Goal: Task Accomplishment & Management: Manage account settings

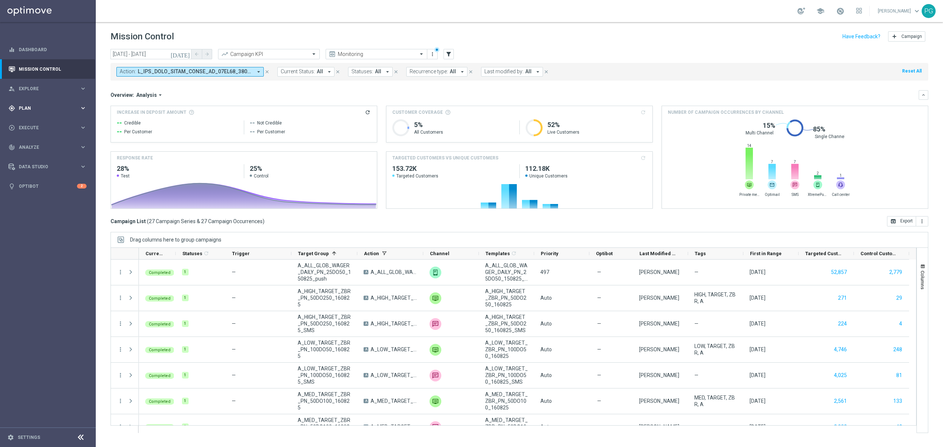
click at [37, 106] on span "Plan" at bounding box center [49, 108] width 61 height 4
click at [32, 121] on link "Target Groups" at bounding box center [47, 123] width 57 height 6
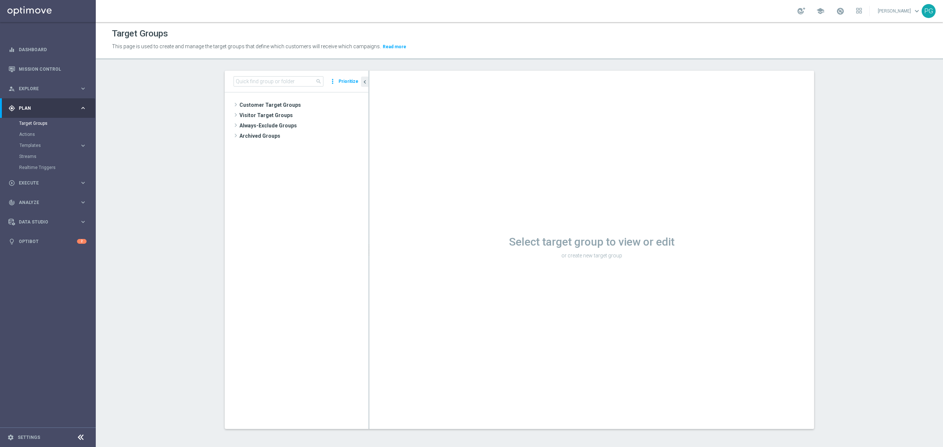
click at [264, 99] on tree-viewport "Customer Target Groups library_add create_new_folder" at bounding box center [297, 260] width 144 height 336
click at [264, 105] on span "Customer Target Groups" at bounding box center [294, 105] width 111 height 10
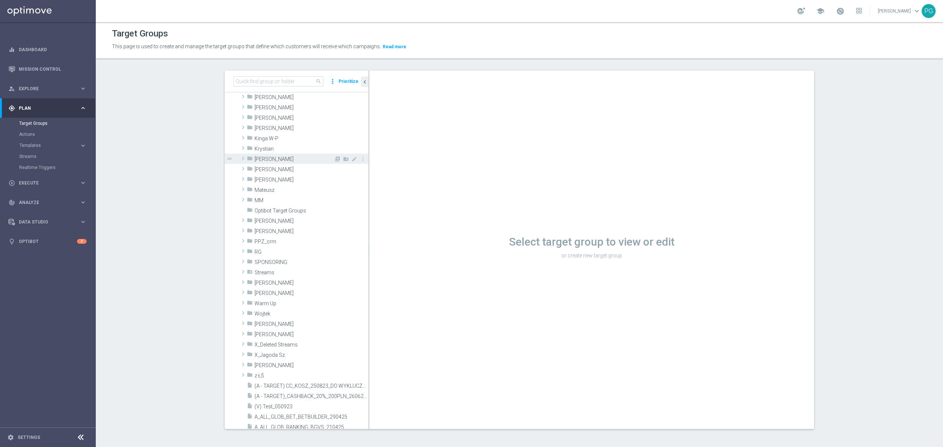
scroll to position [133, 0]
click at [270, 229] on span "[PERSON_NAME]" at bounding box center [293, 231] width 79 height 6
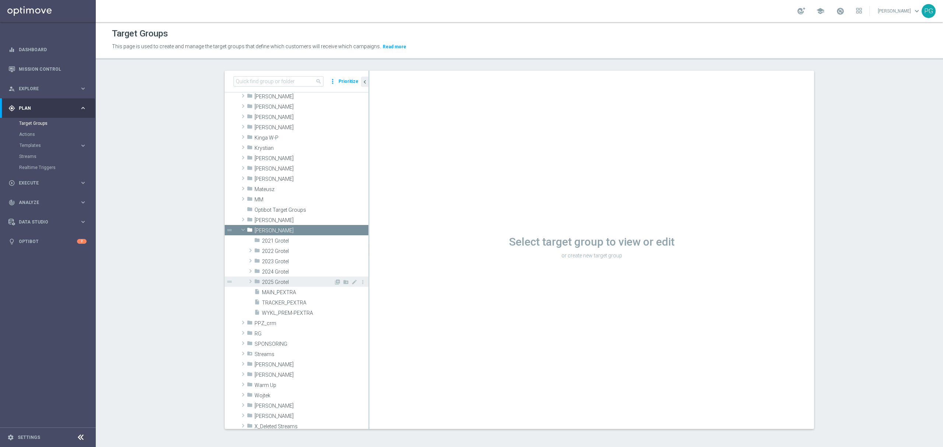
click at [276, 282] on span "2025 Grotel" at bounding box center [298, 282] width 72 height 6
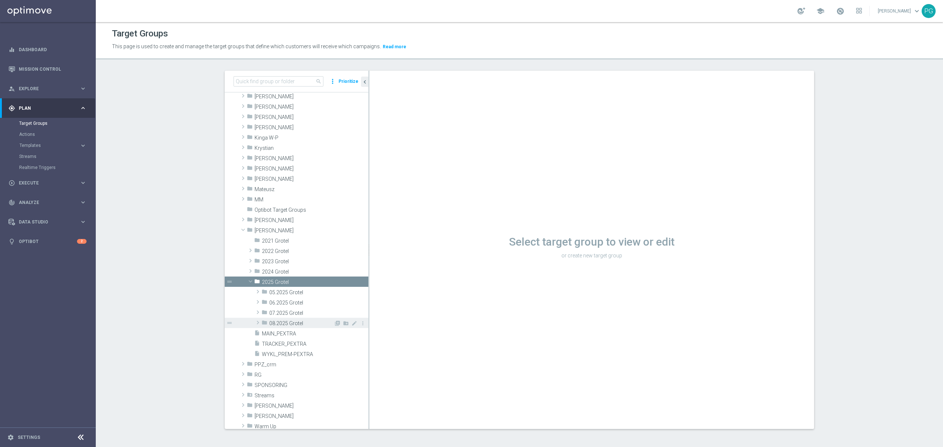
click at [279, 323] on span "08.2025 Grotel" at bounding box center [301, 323] width 64 height 6
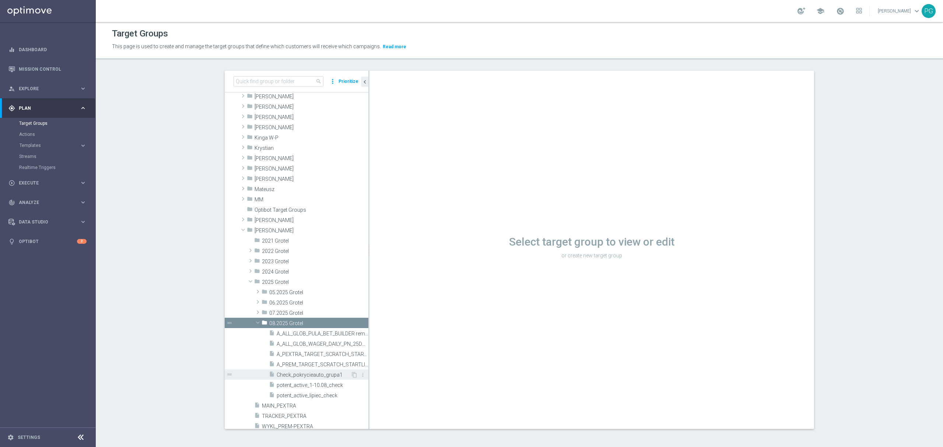
click at [331, 374] on span "Check_pokrycieauto_grupa1" at bounding box center [313, 375] width 74 height 6
click at [310, 376] on span "Check_pokrycieauto_grupa1" at bounding box center [313, 375] width 74 height 6
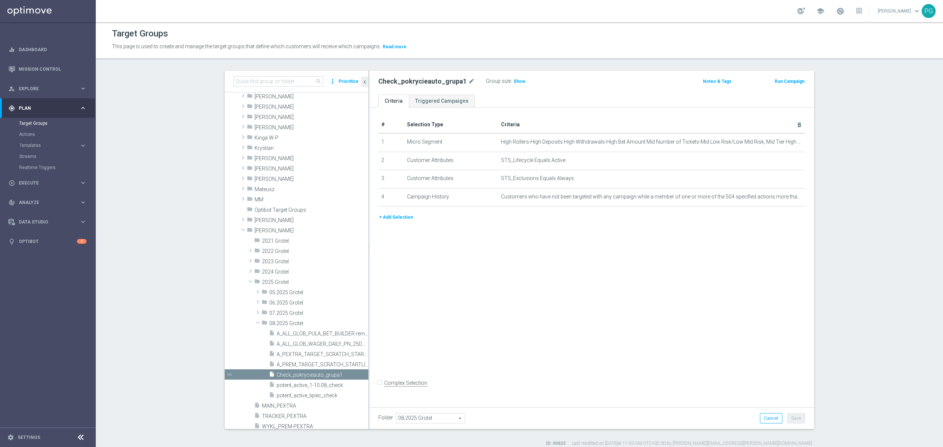
click at [402, 219] on button "+ Add Selection" at bounding box center [395, 217] width 35 height 8
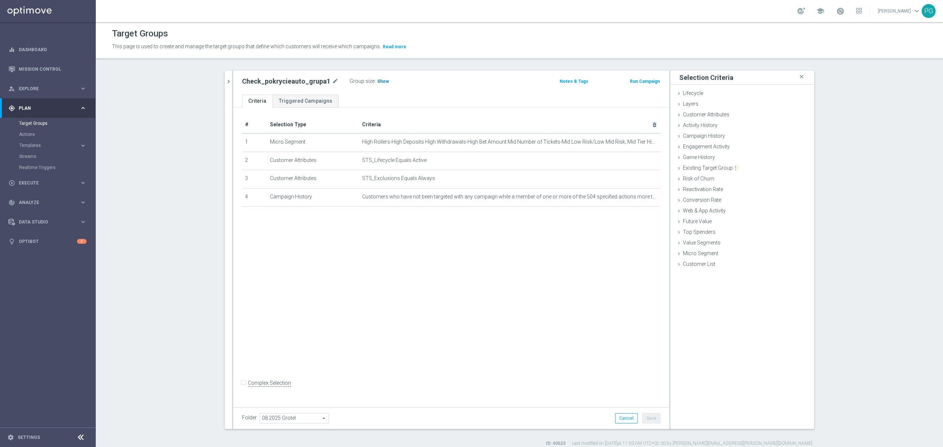
click at [379, 81] on span "Show" at bounding box center [383, 81] width 12 height 5
click at [702, 118] on div "Customer Attributes done" at bounding box center [742, 115] width 144 height 11
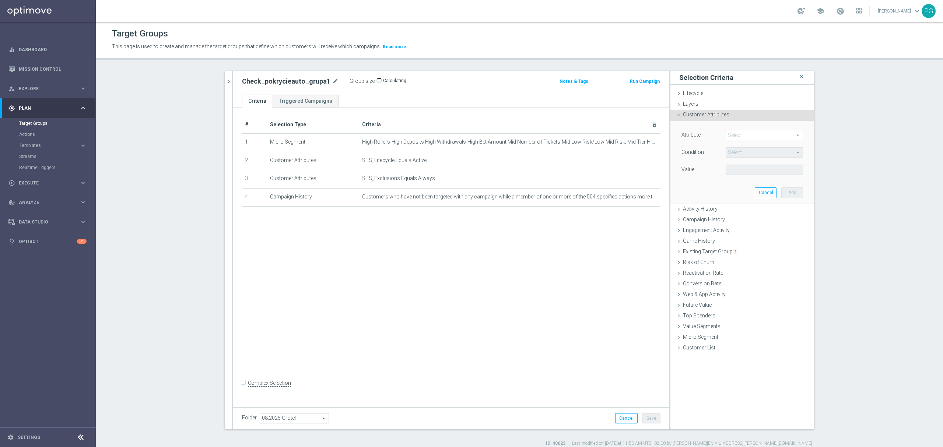
click at [727, 133] on span at bounding box center [764, 135] width 77 height 10
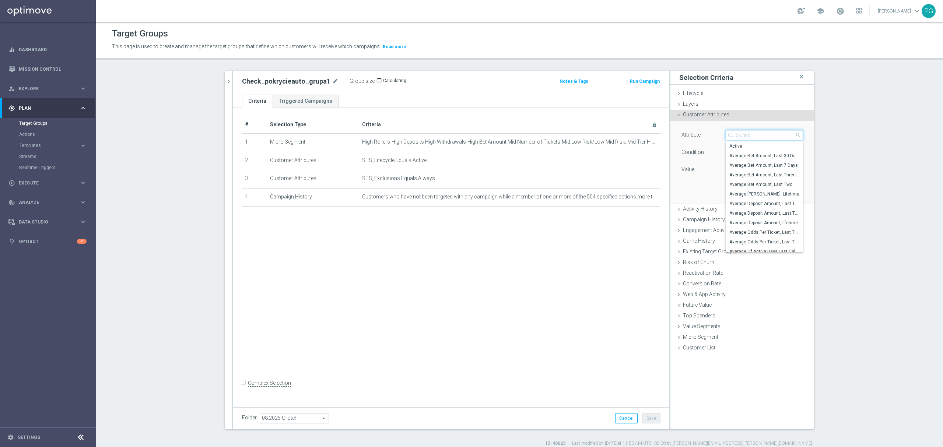
click at [729, 134] on input "search" at bounding box center [763, 135] width 77 height 10
type input "stage depo"
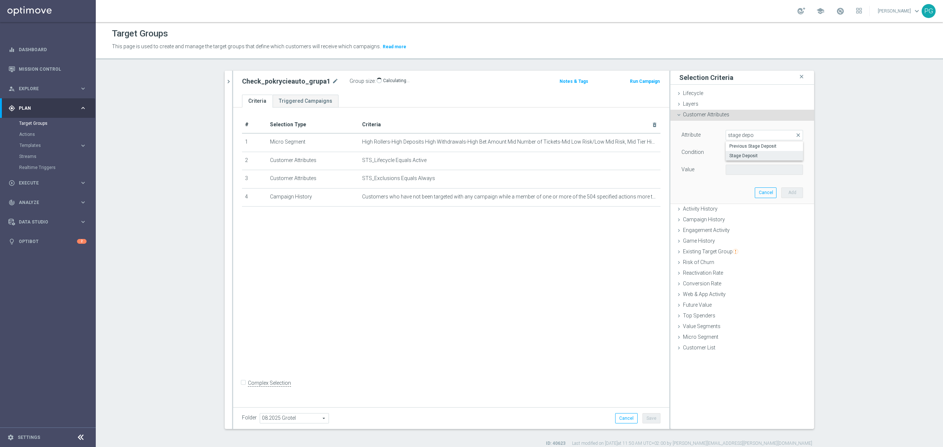
click at [762, 155] on span "Stage Deposit" at bounding box center [764, 156] width 70 height 6
type input "Stage Deposit"
type input "Equals"
click at [741, 170] on input "text" at bounding box center [763, 170] width 77 height 10
type input "Active"
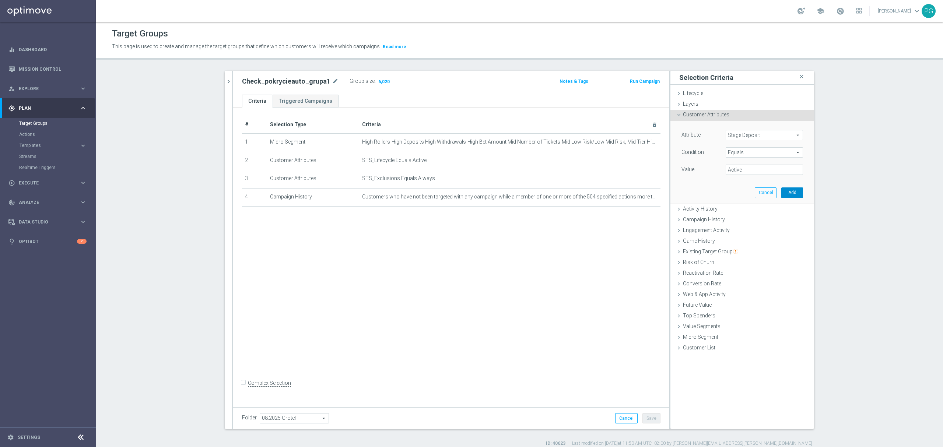
click at [790, 191] on button "Add" at bounding box center [792, 192] width 22 height 10
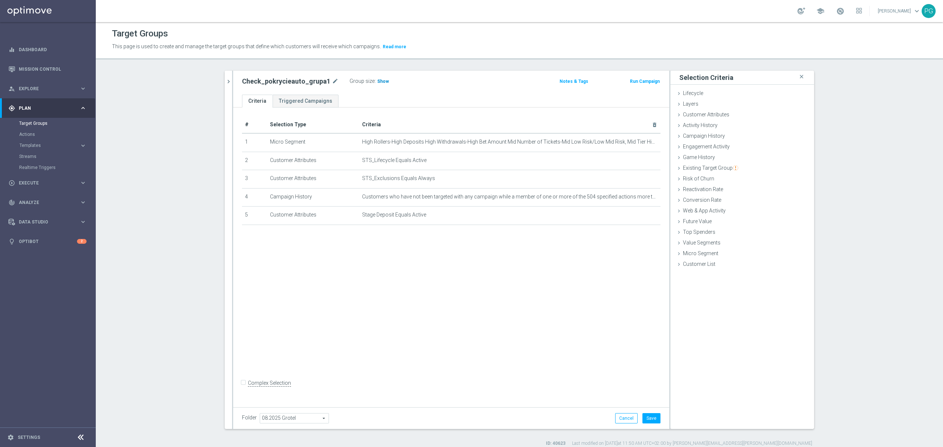
click at [376, 84] on h3 "Show" at bounding box center [382, 81] width 13 height 8
click at [647, 415] on button "Save" at bounding box center [651, 418] width 18 height 10
click at [226, 81] on icon "chevron_right" at bounding box center [228, 81] width 7 height 7
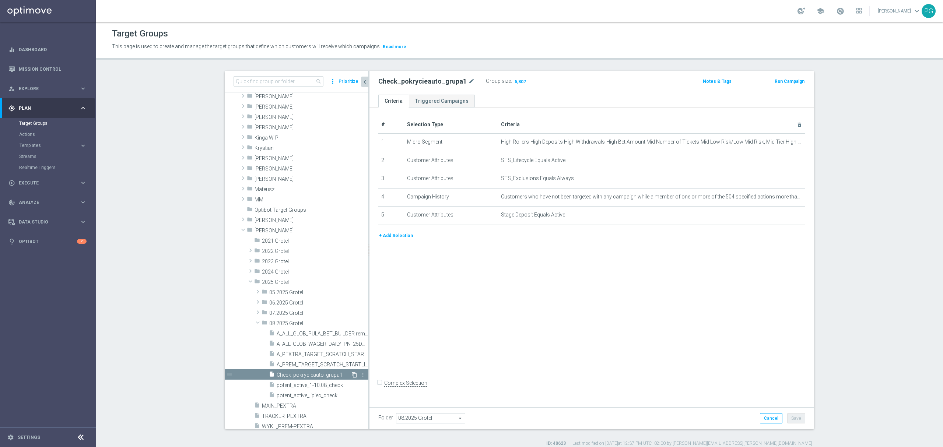
click at [351, 374] on icon "content_copy" at bounding box center [354, 375] width 6 height 6
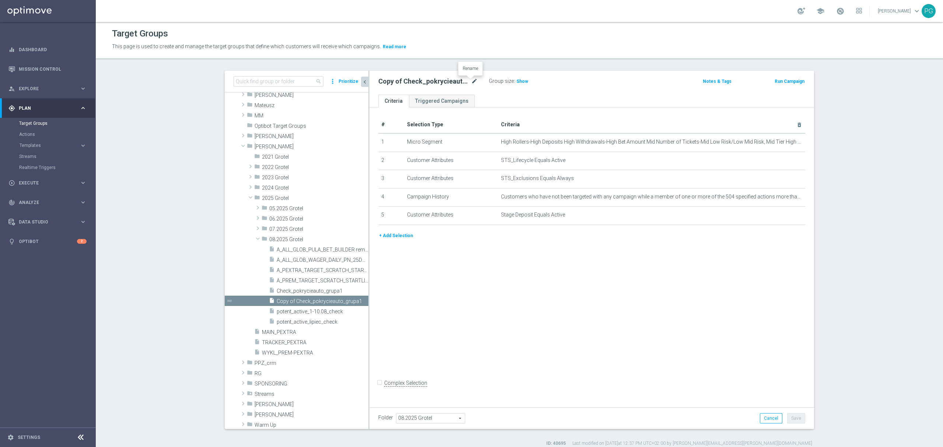
click at [471, 80] on icon "mode_edit" at bounding box center [474, 81] width 7 height 9
type input "Check_pokrycieauto_grupa2"
click at [397, 236] on button "+ Add Selection" at bounding box center [395, 236] width 35 height 8
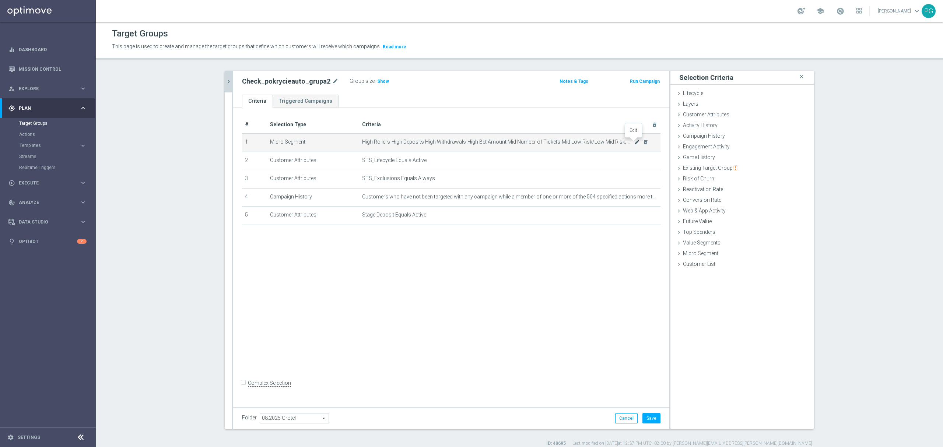
click at [634, 142] on icon "mode_edit" at bounding box center [637, 142] width 6 height 6
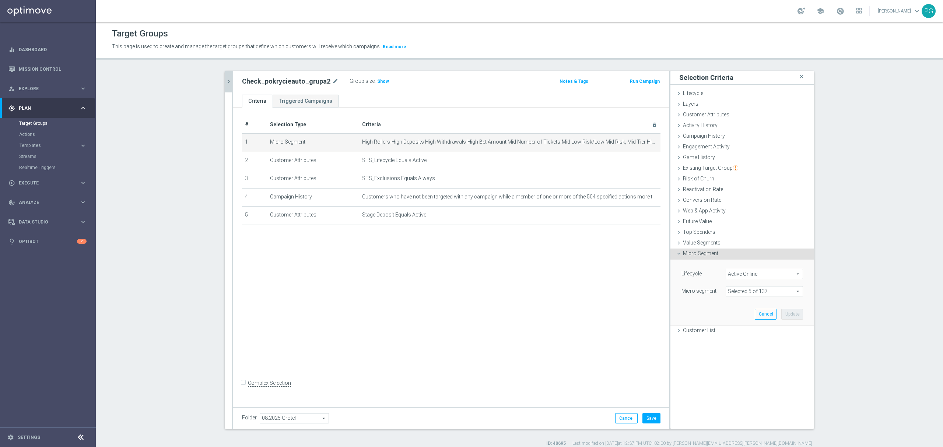
click at [750, 274] on span "Active Online" at bounding box center [764, 274] width 77 height 10
click at [738, 332] on span "Active Online" at bounding box center [769, 333] width 67 height 6
click at [736, 332] on input "Active Online" at bounding box center [733, 333] width 5 height 5
checkbox input "false"
type input "Select"
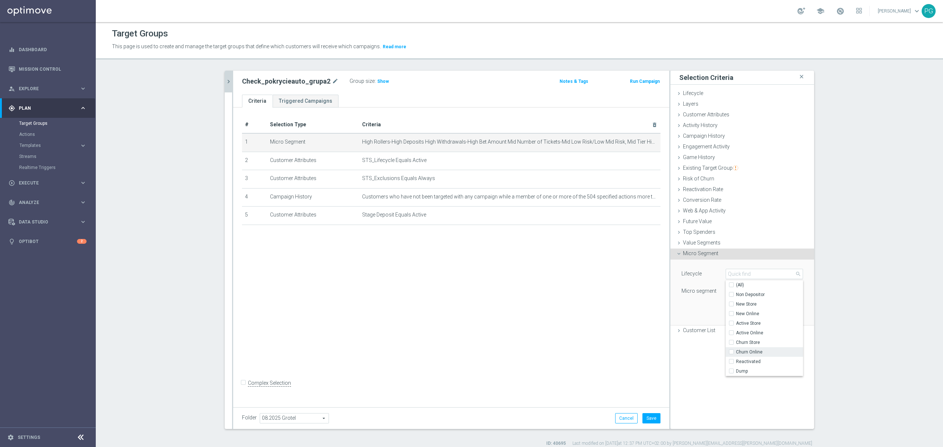
click at [736, 353] on span "Churn Online" at bounding box center [769, 352] width 67 height 6
click at [736, 353] on input "Churn Online" at bounding box center [733, 352] width 5 height 5
checkbox input "true"
type input "Churn Online"
click at [705, 298] on div "Lifecycle Churn Online Churn Online arrow_drop_down search (All) Non Depositor …" at bounding box center [742, 292] width 133 height 65
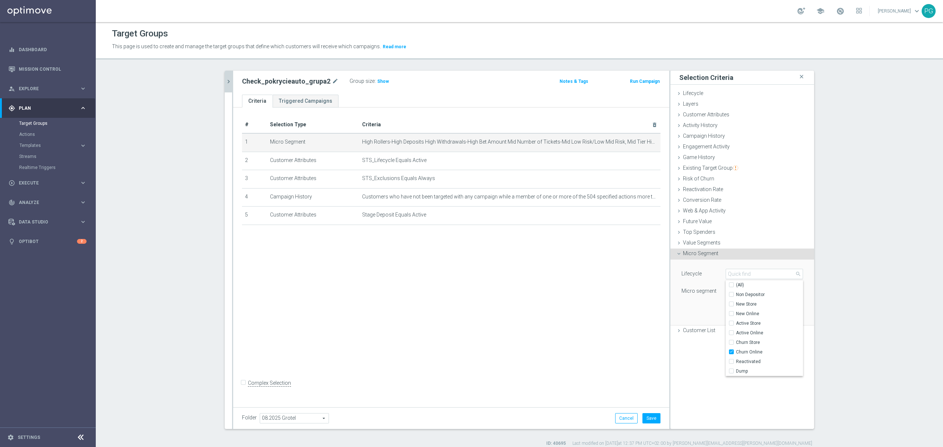
type input "Select"
click at [742, 289] on span at bounding box center [764, 291] width 77 height 10
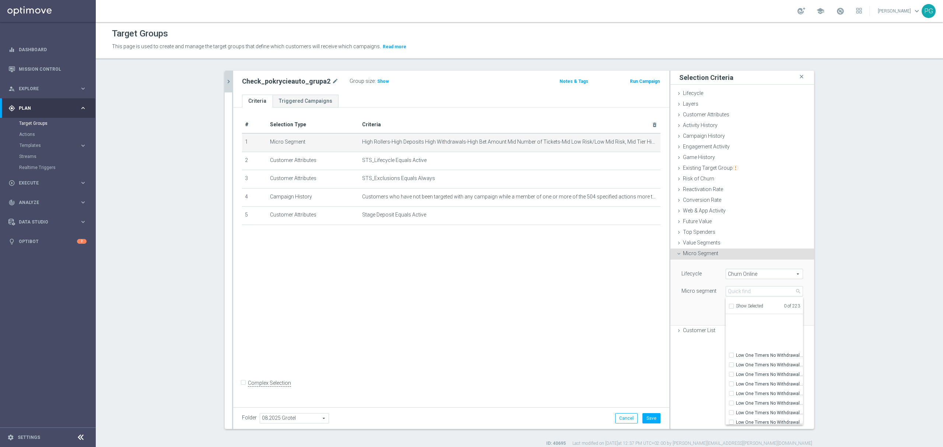
scroll to position [2034, 0]
click at [755, 279] on span "Churn Online" at bounding box center [764, 274] width 77 height 10
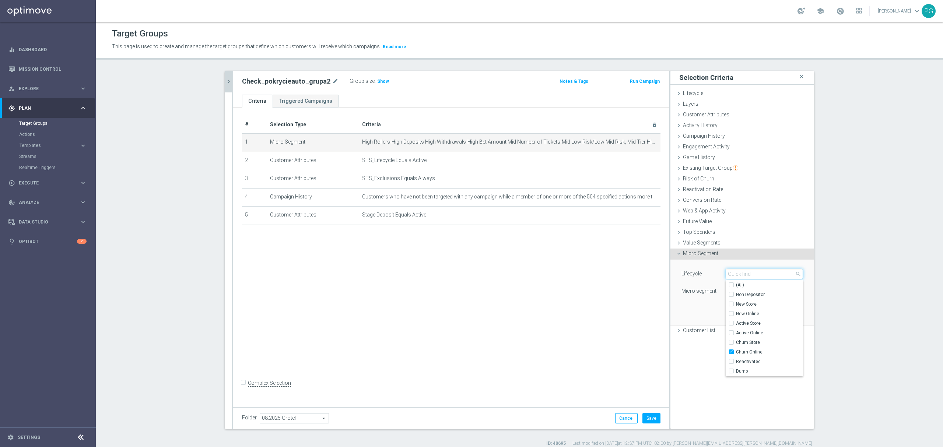
click at [750, 276] on input "search" at bounding box center [763, 274] width 77 height 10
click at [736, 289] on label "(All)" at bounding box center [769, 285] width 67 height 10
click at [734, 288] on input "(All)" at bounding box center [733, 285] width 5 height 5
checkbox input "true"
type input "Selected 9 of 9"
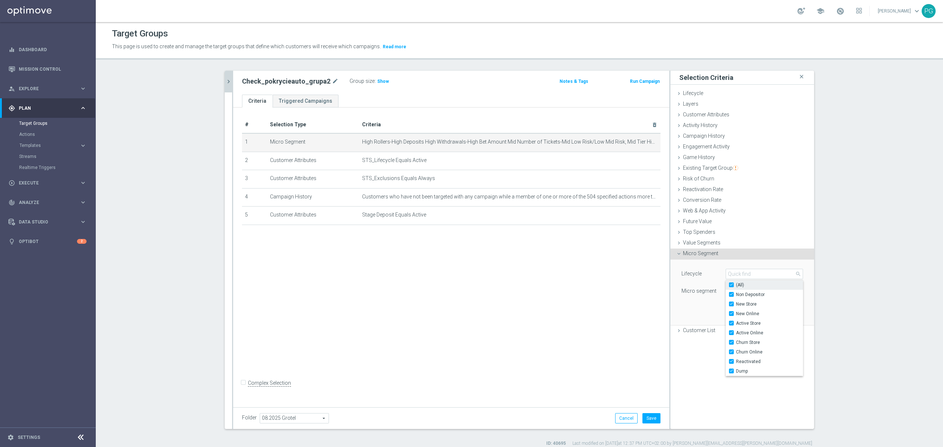
checkbox input "true"
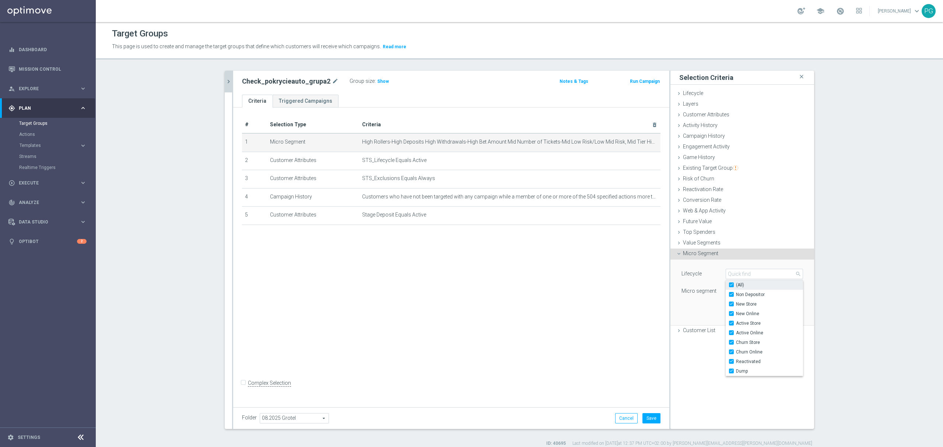
checkbox input "true"
click at [710, 292] on lable "Micro segment" at bounding box center [698, 291] width 35 height 6
click at [746, 296] on span at bounding box center [764, 291] width 77 height 10
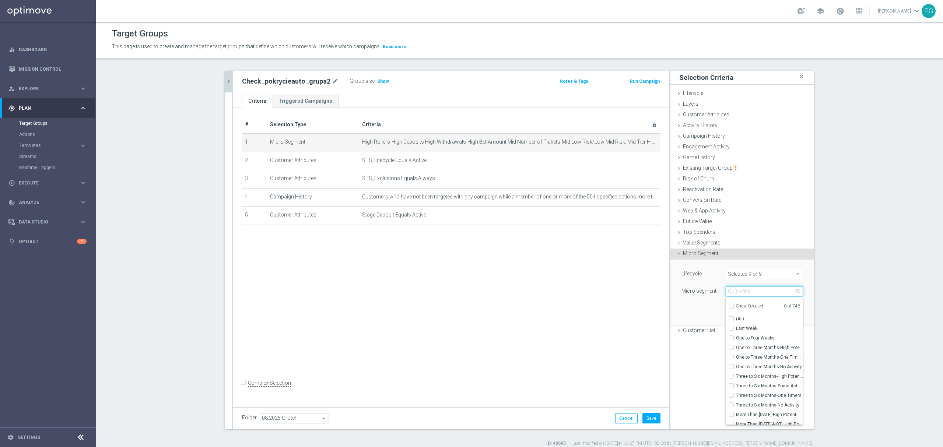
click at [746, 296] on input "search" at bounding box center [763, 291] width 77 height 10
paste input "High Deposits High Withdrawals-High Rollers-[DATE]"
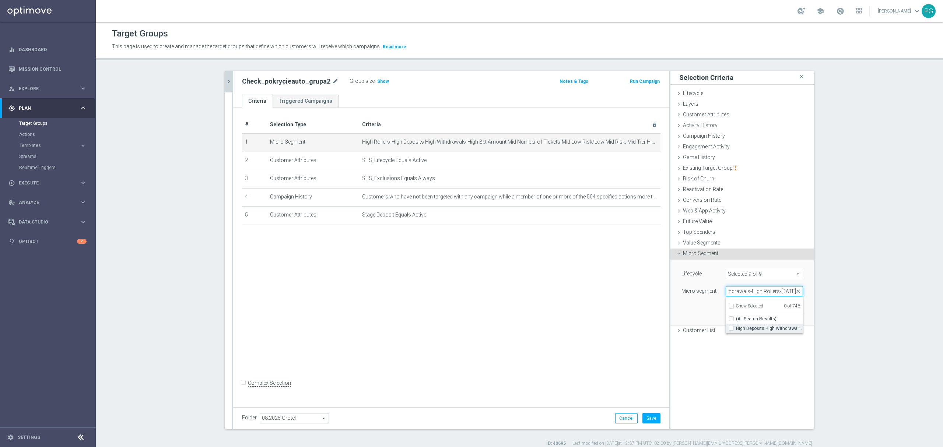
type input "High Deposits High Withdrawals-High Rollers-[DATE]"
click at [742, 329] on span "High Deposits High Withdrawals-High Rollers-Last Month" at bounding box center [769, 328] width 67 height 6
click at [736, 329] on input "High Deposits High Withdrawals-High Rollers-Last Month" at bounding box center [733, 328] width 5 height 5
checkbox input "true"
type input "High Deposits High Withdrawals-High Rollers-Last Month"
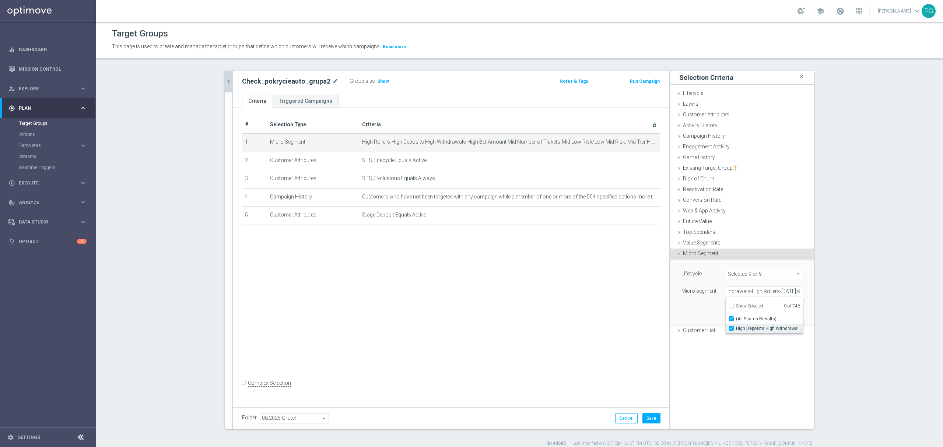
checkbox input "true"
click at [761, 293] on input "High Deposits High Withdrawals-High Rollers-[DATE]" at bounding box center [763, 291] width 77 height 10
paste input "search"
type input "High Deposits High Withdrawals-High [PERSON_NAME]"
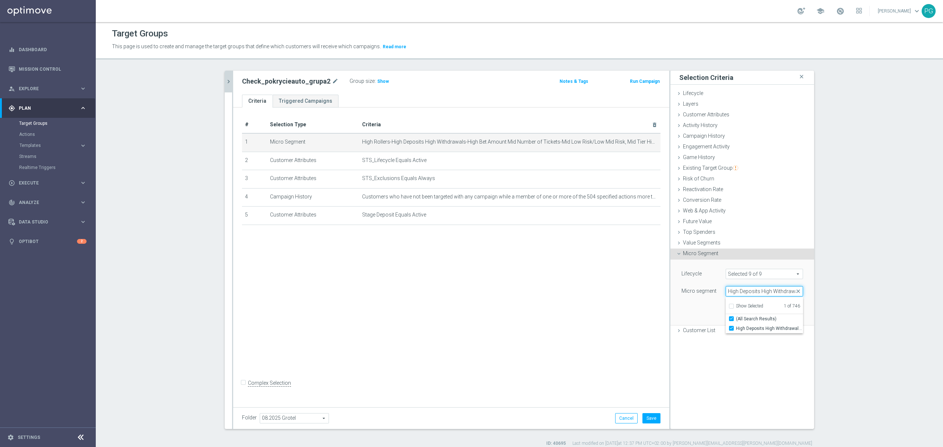
scroll to position [0, 29]
checkbox input "false"
type input "High Deposits High Withdrawals-High [PERSON_NAME]"
click at [760, 275] on span at bounding box center [764, 274] width 77 height 10
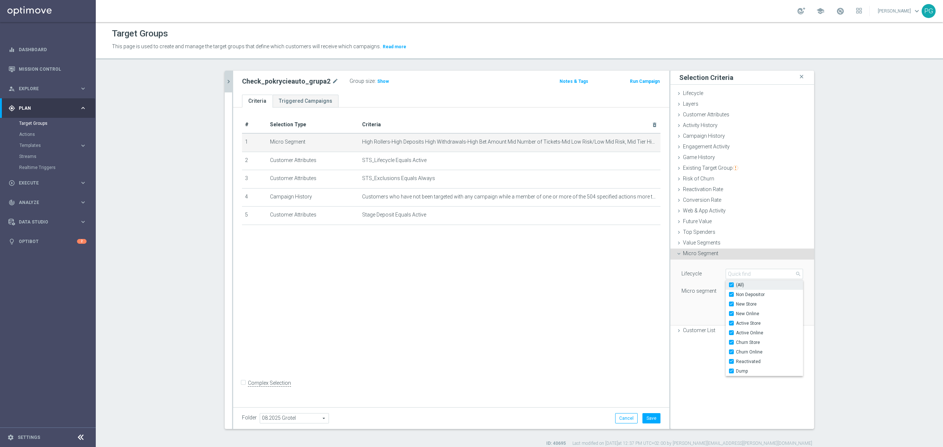
click at [731, 286] on input "(All)" at bounding box center [733, 285] width 5 height 5
checkbox input "false"
type input "Select"
checkbox input "false"
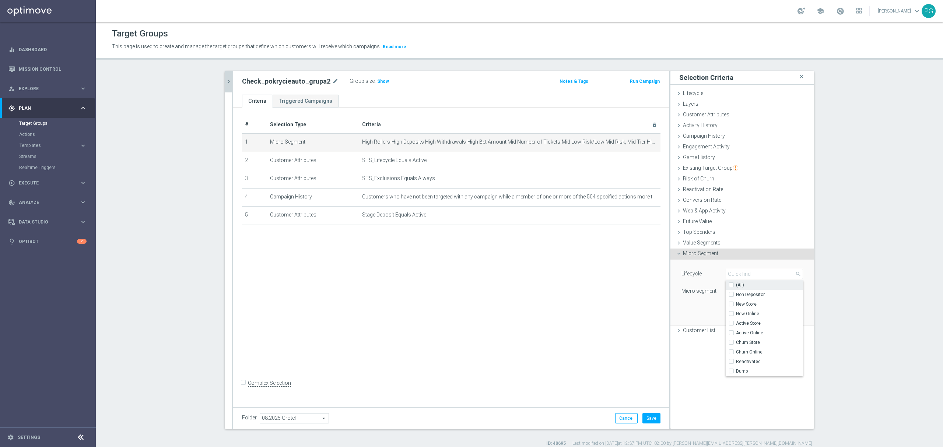
checkbox input "false"
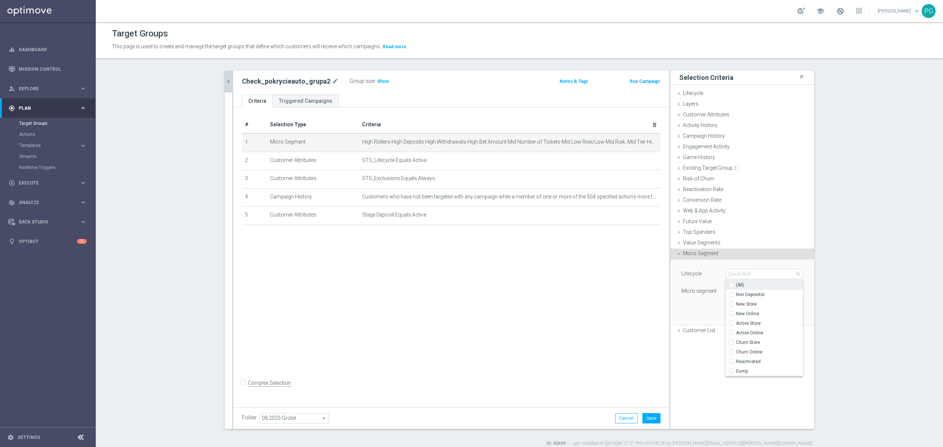
checkbox input "false"
click at [731, 354] on input "Churn Online" at bounding box center [733, 352] width 5 height 5
checkbox input "true"
type input "Churn Online"
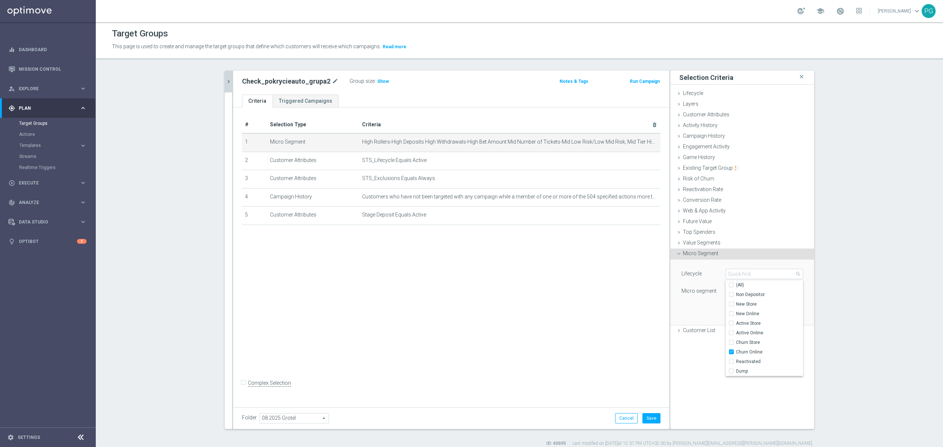
click at [696, 289] on lable "Micro segment" at bounding box center [698, 291] width 35 height 6
type input "Select"
click at [751, 287] on span at bounding box center [764, 291] width 77 height 10
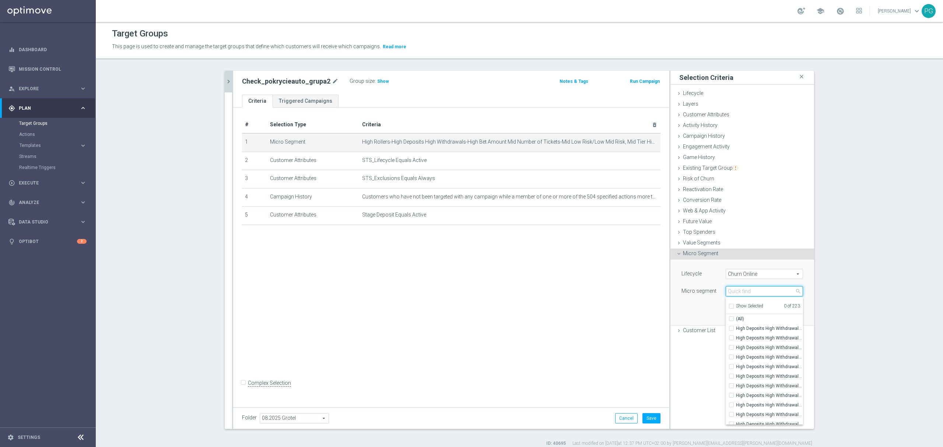
click at [748, 289] on input "search" at bounding box center [763, 291] width 77 height 10
paste input "High Deposits High Withdrawals-High [PERSON_NAME]"
type input "High Deposits High Withdrawals-High [PERSON_NAME]"
click at [739, 320] on span "(All Search Results)" at bounding box center [756, 319] width 40 height 6
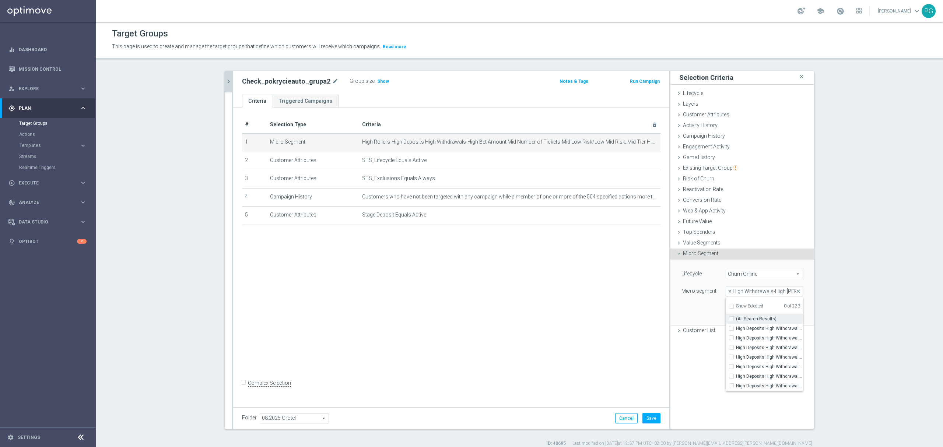
click at [736, 320] on input "(All Search Results)" at bounding box center [733, 319] width 5 height 5
checkbox input "true"
type input "Selected 7 of 223"
checkbox input "true"
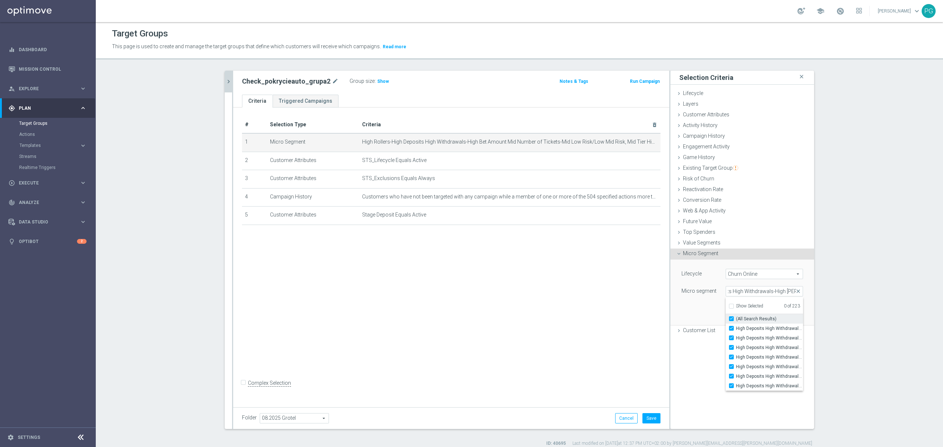
checkbox input "true"
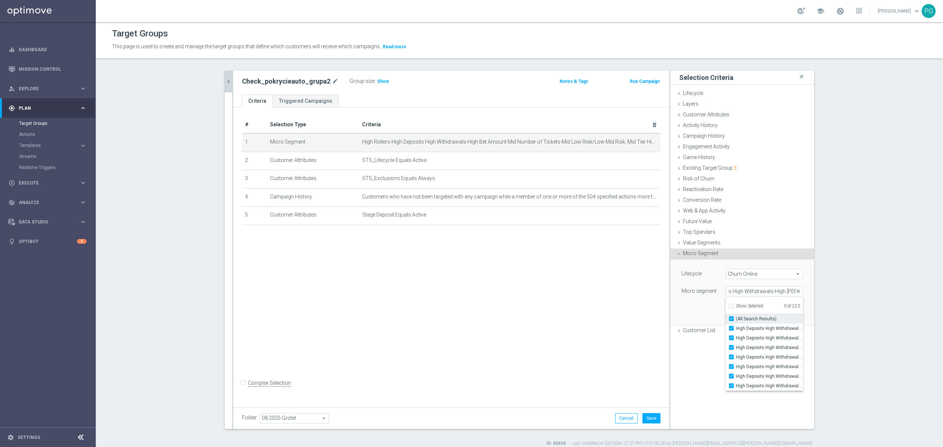
scroll to position [0, 0]
click at [751, 272] on span "Churn Online" at bounding box center [764, 274] width 77 height 10
click at [731, 351] on input "Churn Online" at bounding box center [733, 352] width 5 height 5
checkbox input "false"
type input "Select"
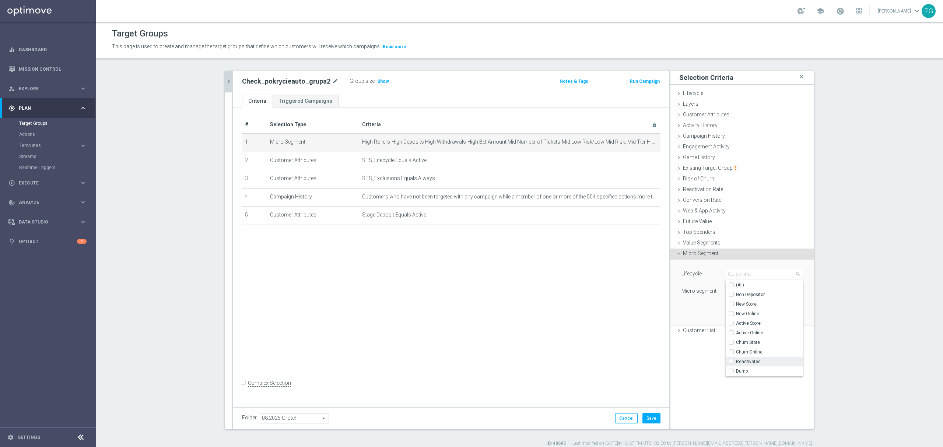
click at [737, 362] on span "Reactivated" at bounding box center [769, 362] width 67 height 6
click at [736, 362] on input "Reactivated" at bounding box center [733, 361] width 5 height 5
checkbox input "true"
type input "Reactivated"
click at [704, 295] on div "Micro segment" at bounding box center [698, 292] width 44 height 12
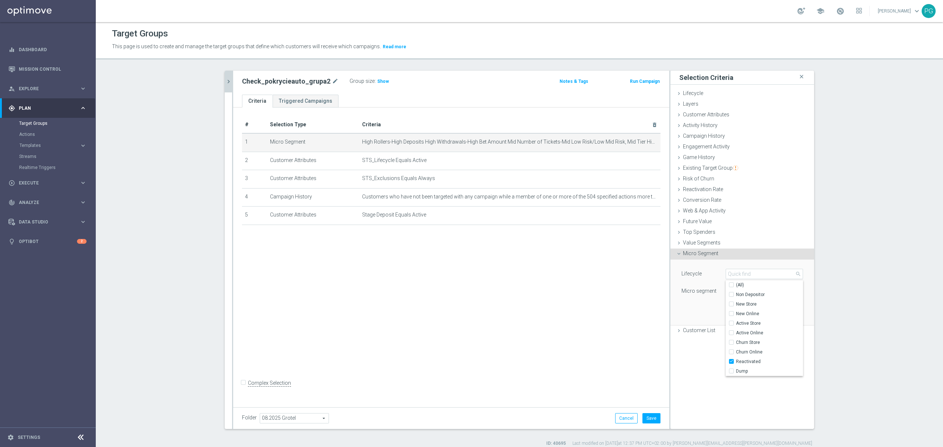
type input "Select"
click at [737, 288] on span at bounding box center [764, 291] width 77 height 10
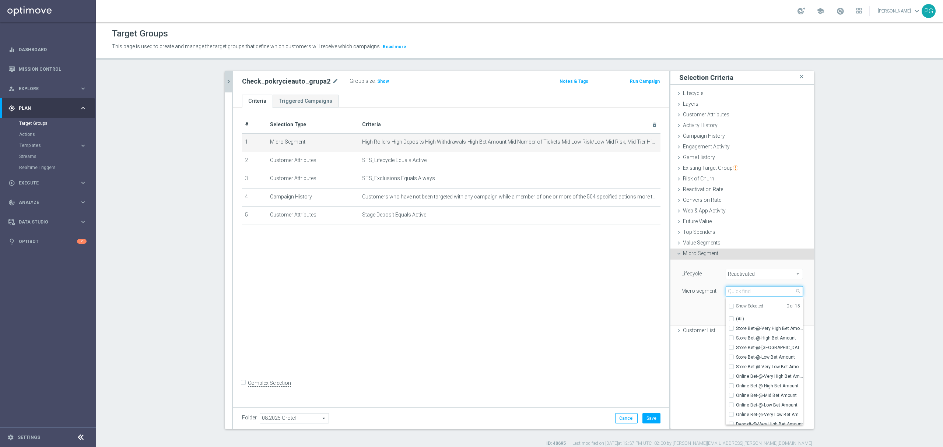
click at [737, 288] on input "search" at bounding box center [763, 291] width 77 height 10
click at [738, 384] on span "Deposit-@-Very High Bet Amount" at bounding box center [769, 381] width 67 height 6
click at [736, 384] on input "Deposit-@-Very High Bet Amount" at bounding box center [733, 381] width 5 height 5
checkbox input "true"
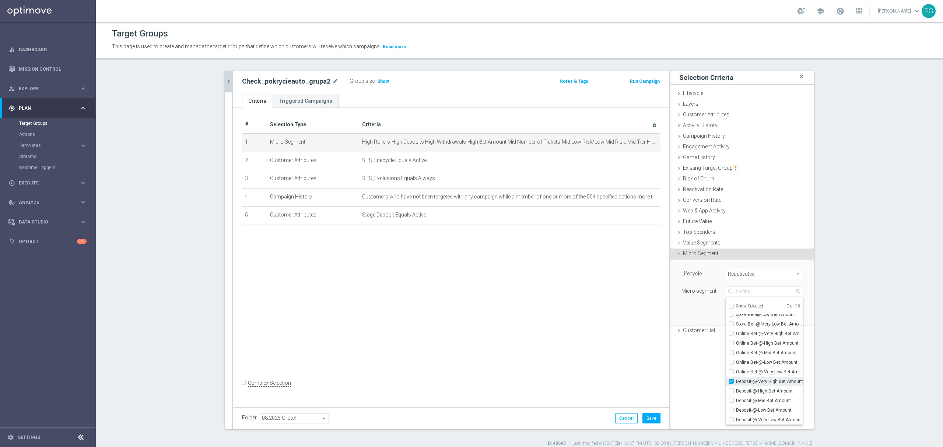
type input "Deposit-@-Very High Bet Amount"
click at [738, 392] on span "Deposit-@-High Bet Amount" at bounding box center [769, 391] width 67 height 6
click at [736, 392] on input "Deposit-@-High Bet Amount" at bounding box center [733, 391] width 5 height 5
checkbox input "true"
type input "Selected 2 of 15"
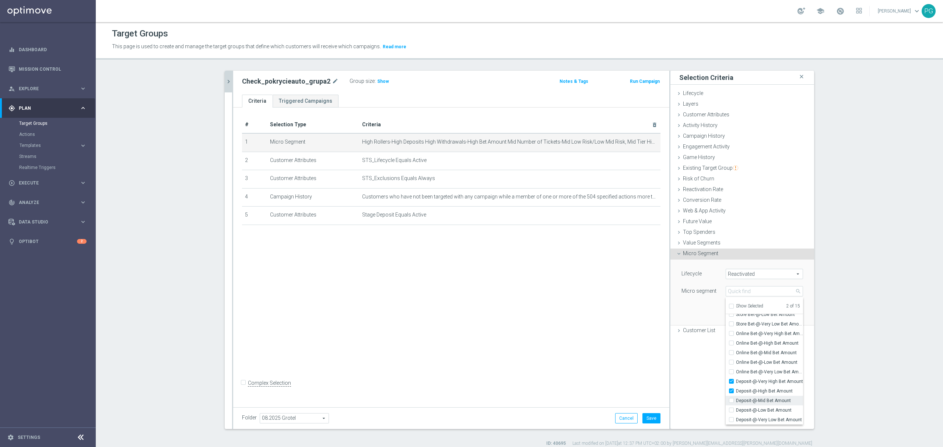
click at [736, 401] on span "Deposit-@-Mid Bet Amount" at bounding box center [769, 401] width 67 height 6
click at [736, 401] on input "Deposit-@-Mid Bet Amount" at bounding box center [733, 400] width 5 height 5
checkbox input "true"
type input "Selected 3 of 15"
click at [736, 413] on span "Deposit-@-Low Bet Amount" at bounding box center [769, 410] width 67 height 6
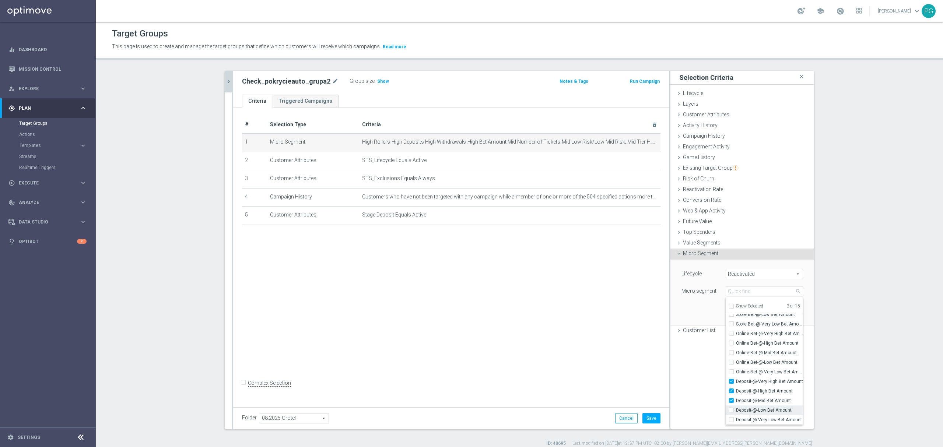
click at [735, 413] on input "Deposit-@-Low Bet Amount" at bounding box center [733, 410] width 5 height 5
checkbox input "true"
type input "Selected 4 of 15"
click at [756, 420] on span "Deposit-@-Very Low Bet Amount" at bounding box center [769, 420] width 67 height 6
click at [736, 420] on input "Deposit-@-Very Low Bet Amount" at bounding box center [733, 420] width 5 height 5
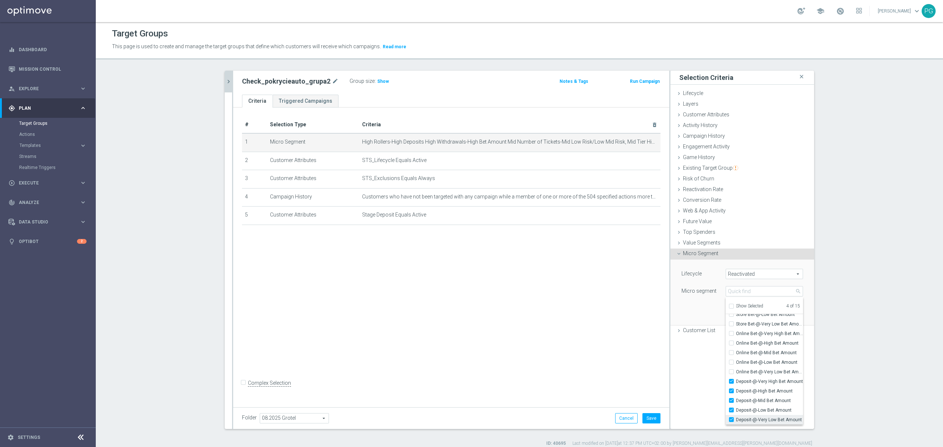
checkbox input "true"
type input "Selected 5 of 15"
click at [676, 304] on div "Lifecycle Reactivated Reactivated arrow_drop_down search (All) Micro segment Se…" at bounding box center [742, 292] width 133 height 65
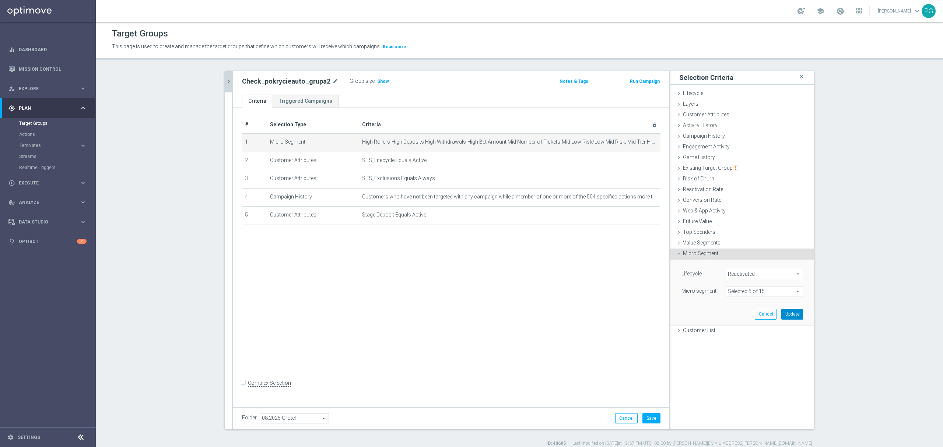
click at [791, 314] on button "Update" at bounding box center [792, 314] width 22 height 10
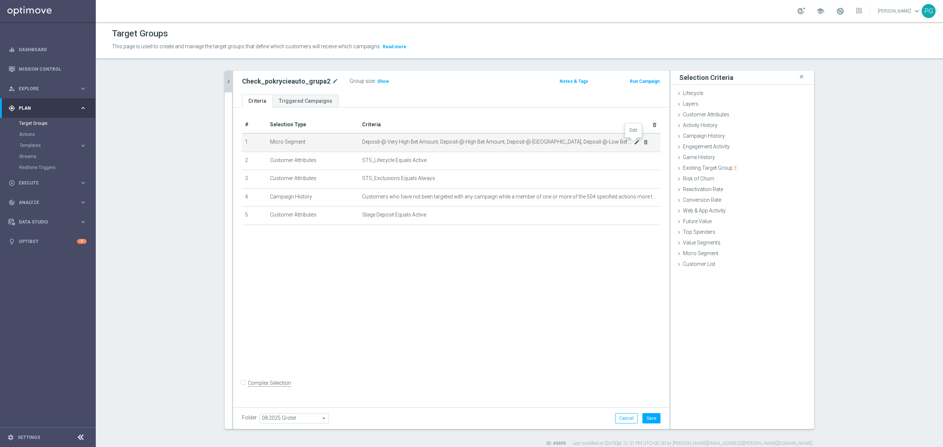
click at [634, 141] on icon "mode_edit" at bounding box center [637, 142] width 6 height 6
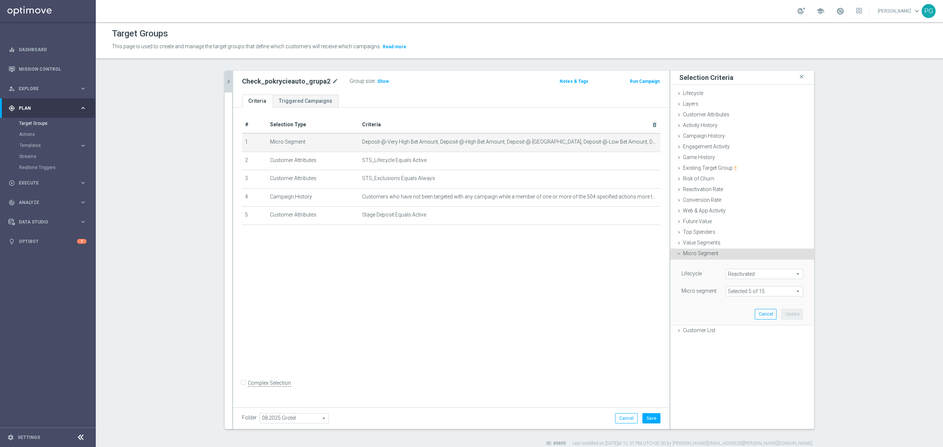
click at [747, 277] on span "Reactivated" at bounding box center [764, 274] width 77 height 10
click at [731, 351] on input "Churn Online" at bounding box center [733, 352] width 5 height 5
checkbox input "true"
type input "Selected 2 of 9"
click at [700, 311] on div "Lifecycle Selected 2 of 9 arrow_drop_down search (All) Non Depositor New Store …" at bounding box center [742, 292] width 133 height 65
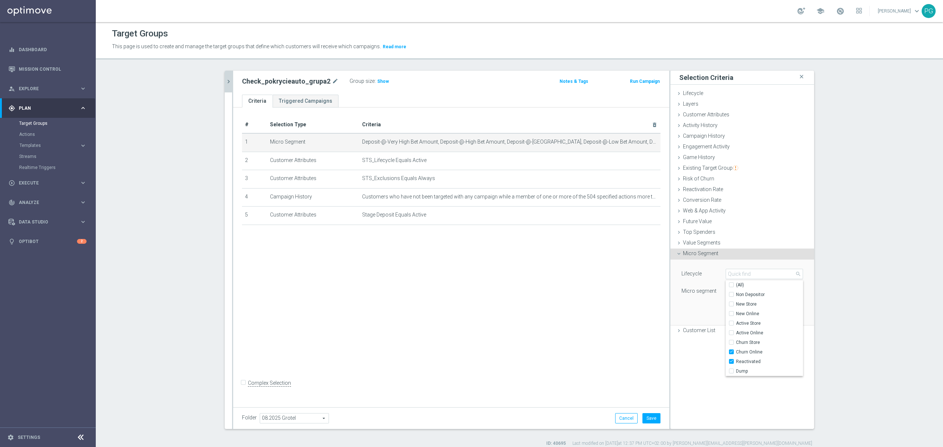
type input "Select"
click at [738, 290] on span at bounding box center [764, 291] width 77 height 10
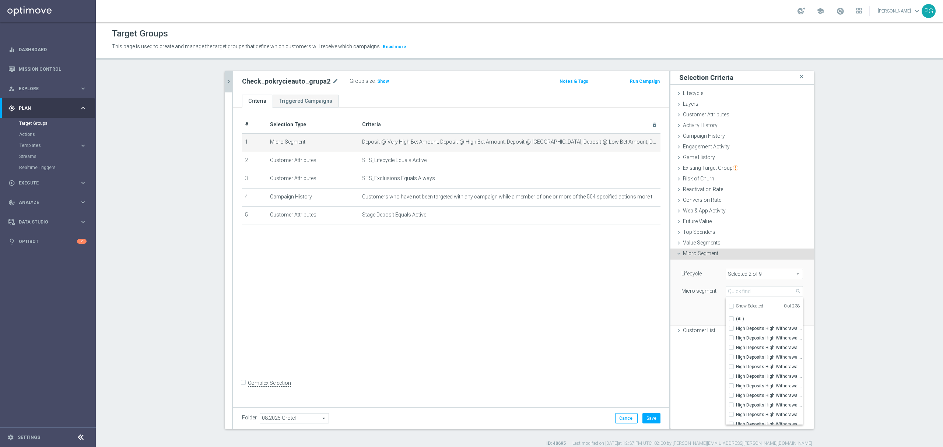
click at [731, 308] on div "Show Selected" at bounding box center [745, 305] width 35 height 9
click at [739, 304] on span "Show Selected" at bounding box center [749, 305] width 27 height 5
click at [733, 305] on input "Show Selected" at bounding box center [730, 307] width 5 height 5
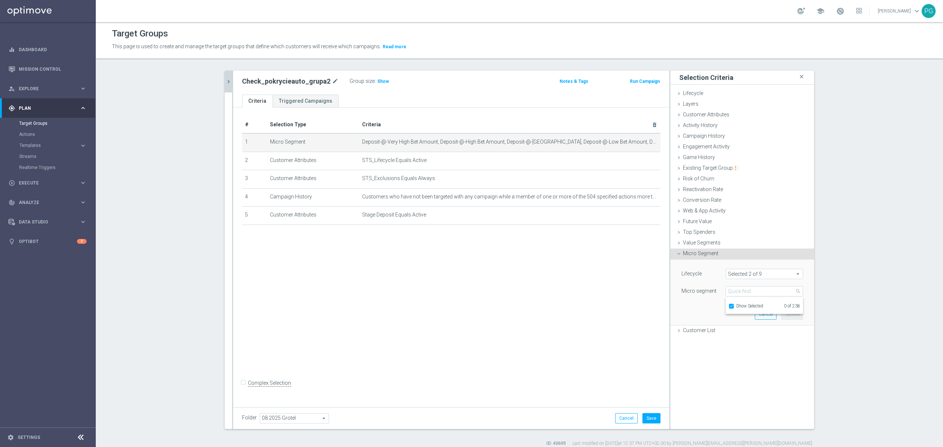
click at [739, 304] on span "Show Selected" at bounding box center [749, 305] width 27 height 5
click at [733, 305] on input "Show Selected" at bounding box center [730, 307] width 5 height 5
checkbox input "false"
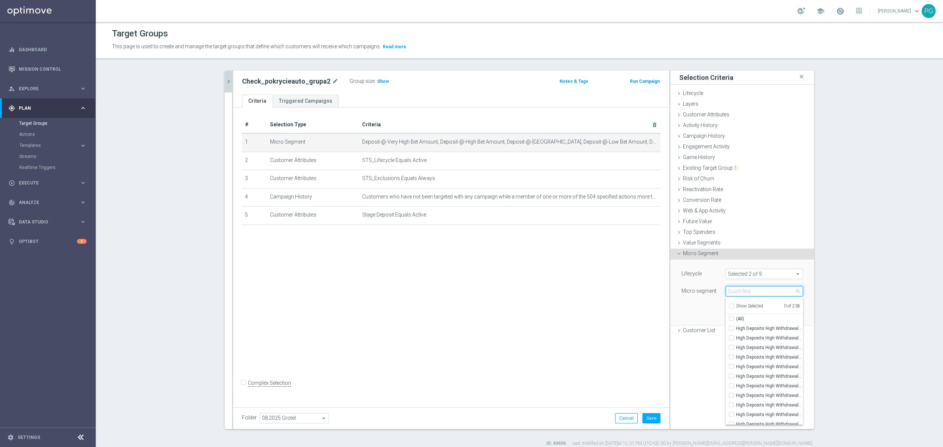
click at [743, 291] on input "search" at bounding box center [763, 291] width 77 height 10
paste input "High Deposits High Withdrawals-High [PERSON_NAME]"
type input "High Deposits High Withdrawals-High [PERSON_NAME]"
click at [753, 321] on span "(All Search Results)" at bounding box center [756, 319] width 40 height 6
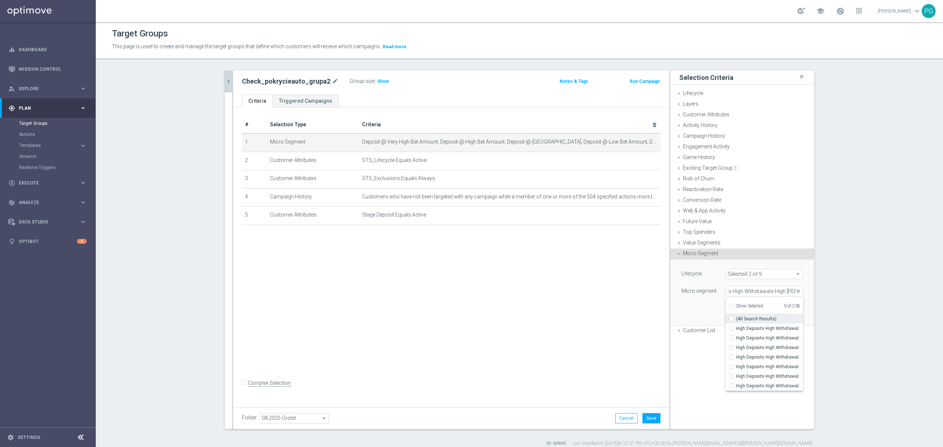
click at [736, 321] on input "(All Search Results)" at bounding box center [733, 319] width 5 height 5
checkbox input "true"
type input "Selected 7 of 238"
checkbox input "true"
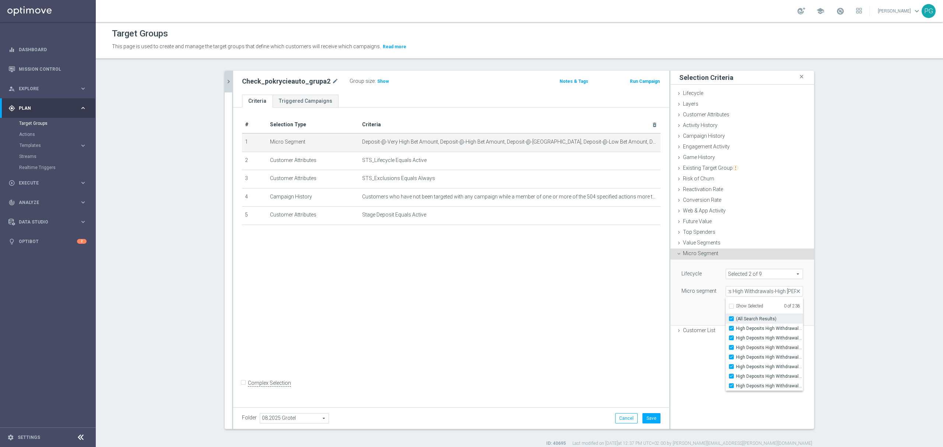
checkbox input "true"
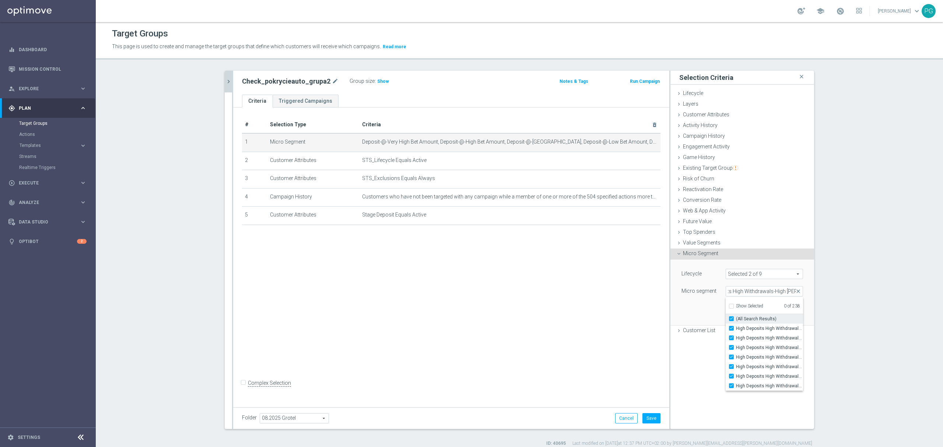
scroll to position [0, 0]
click at [750, 293] on input "High Deposits High Withdrawals-High [PERSON_NAME]" at bounding box center [763, 291] width 77 height 10
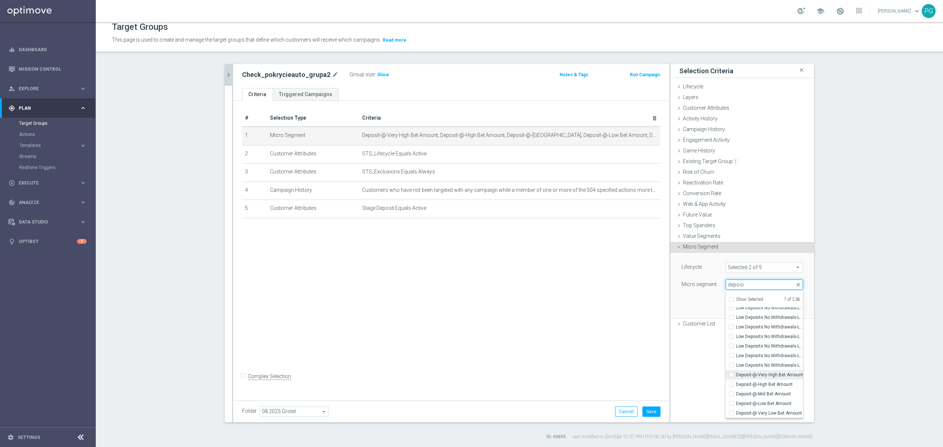
type input "deposi"
click at [740, 378] on label "Deposit-@-Very High Bet Amount" at bounding box center [769, 375] width 67 height 10
click at [736, 377] on input "Deposit-@-Very High Bet Amount" at bounding box center [733, 375] width 5 height 5
checkbox input "true"
type input "Selected 8 of 238"
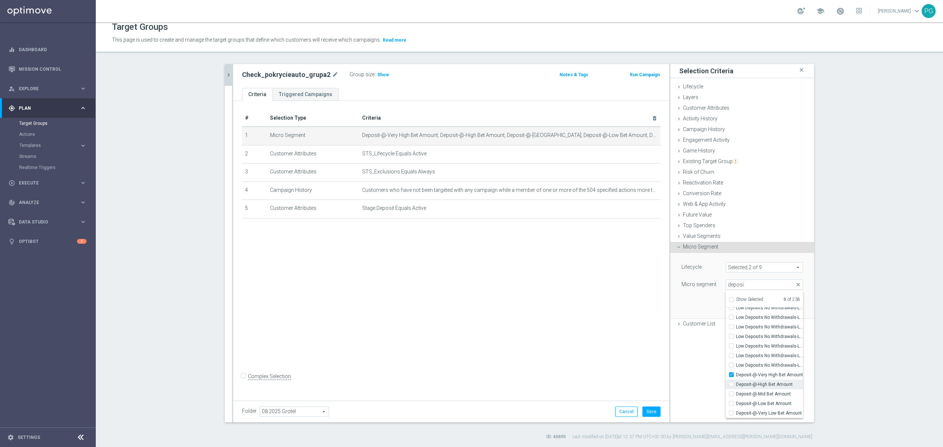
click at [740, 384] on span "Deposit-@-High Bet Amount" at bounding box center [769, 384] width 67 height 6
click at [736, 384] on input "Deposit-@-High Bet Amount" at bounding box center [733, 384] width 5 height 5
checkbox input "true"
type input "Selected 9 of 238"
click at [740, 392] on span "Deposit-@-Mid Bet Amount" at bounding box center [769, 394] width 67 height 6
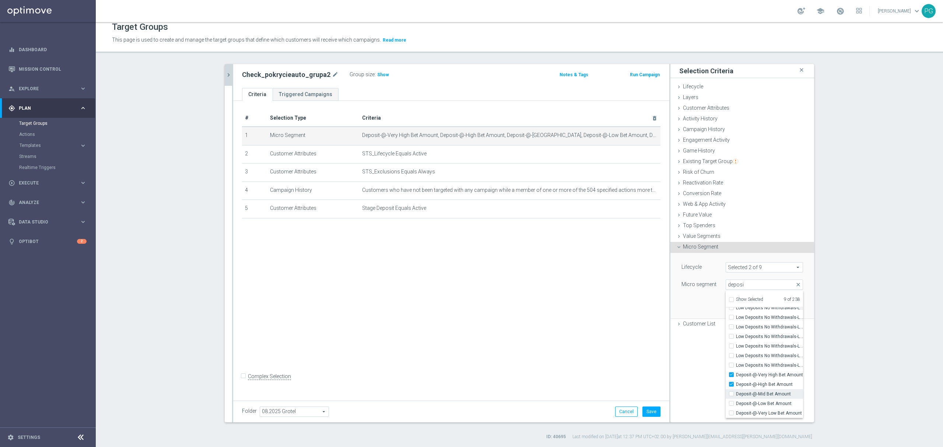
click at [736, 392] on input "Deposit-@-Mid Bet Amount" at bounding box center [733, 394] width 5 height 5
checkbox input "true"
type input "Selected 10 of 238"
click at [740, 399] on label "Deposit-@-Low Bet Amount" at bounding box center [769, 404] width 67 height 10
click at [736, 401] on input "Deposit-@-Low Bet Amount" at bounding box center [733, 403] width 5 height 5
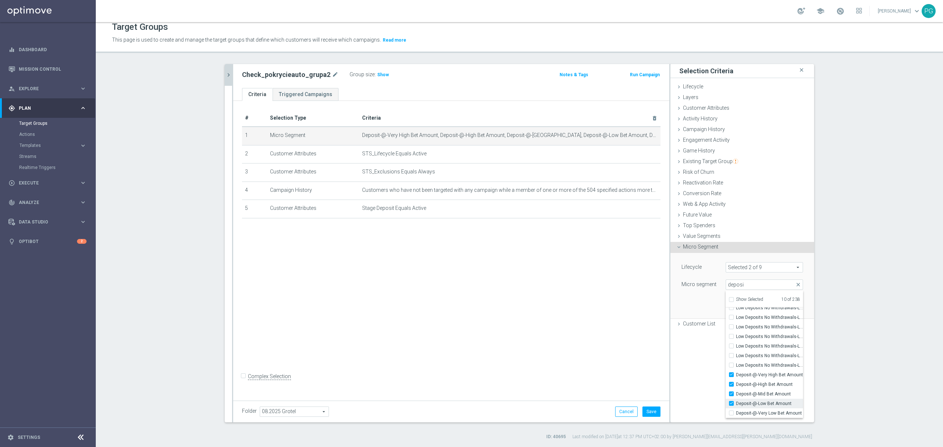
checkbox input "true"
type input "Selected 11 of 238"
click at [739, 411] on span "Deposit-@-Very Low Bet Amount" at bounding box center [769, 413] width 67 height 6
click at [736, 411] on input "Deposit-@-Very Low Bet Amount" at bounding box center [733, 413] width 5 height 5
checkbox input "true"
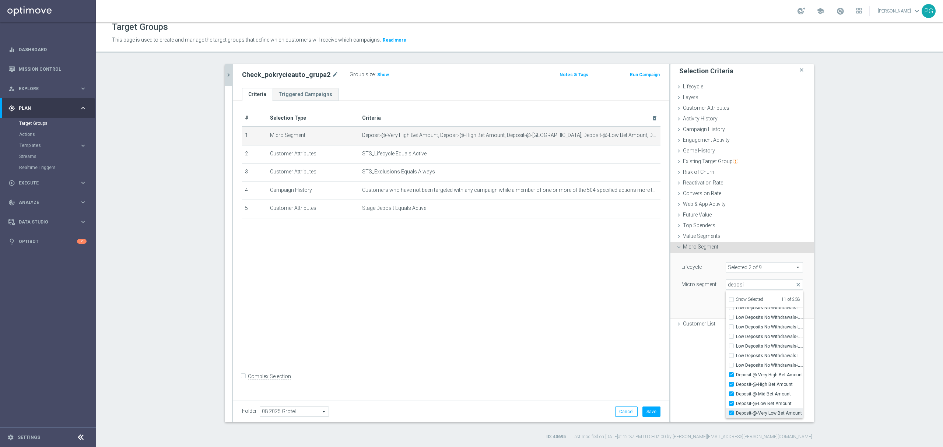
type input "Selected 12 of 238"
click at [689, 291] on div "Micro segment" at bounding box center [698, 285] width 44 height 12
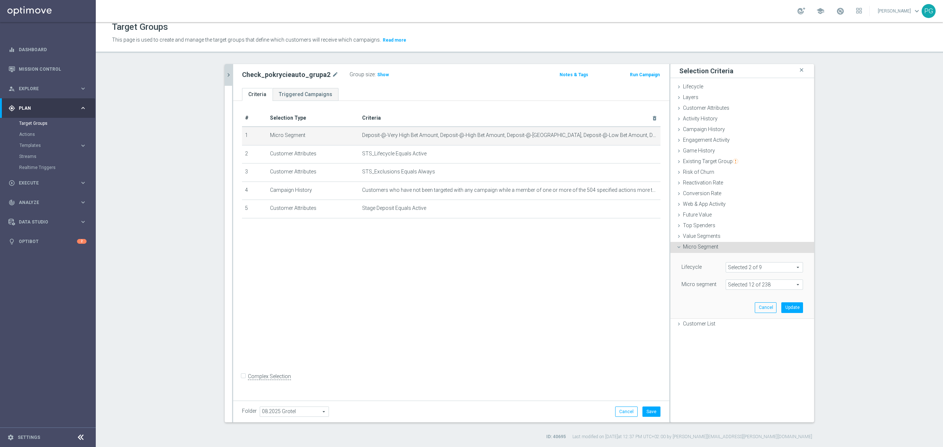
click at [734, 281] on span at bounding box center [764, 285] width 77 height 10
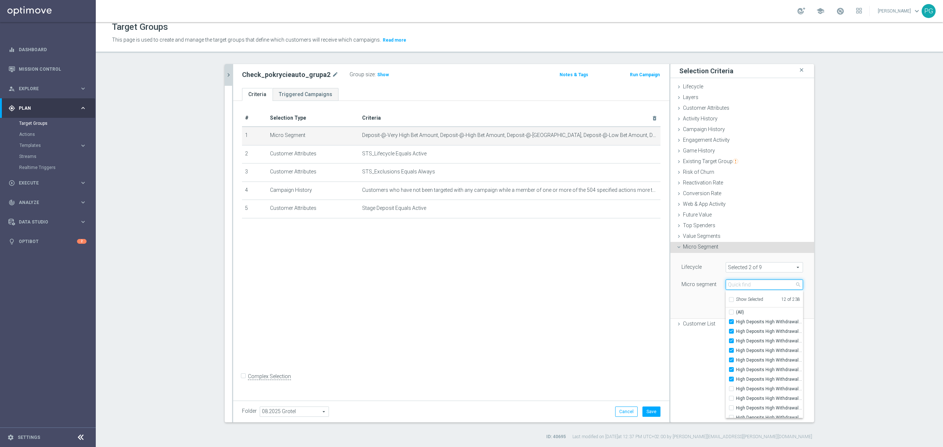
click at [734, 281] on input "search" at bounding box center [763, 284] width 77 height 10
paste input "igh Deposits High Withdrawals-High Rollers-Last Mo"
type input "igh Deposits High Withdrawals-High Rollers-Last Mo"
type input "high roll"
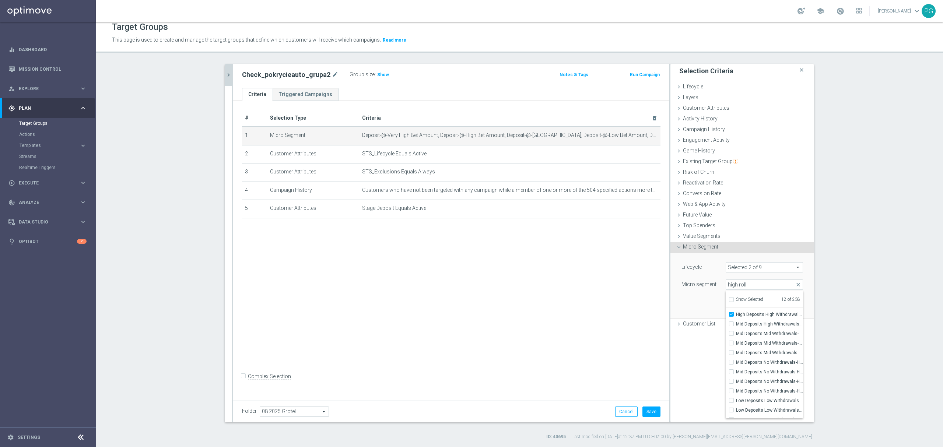
click at [685, 284] on lable "Micro segment" at bounding box center [698, 284] width 35 height 6
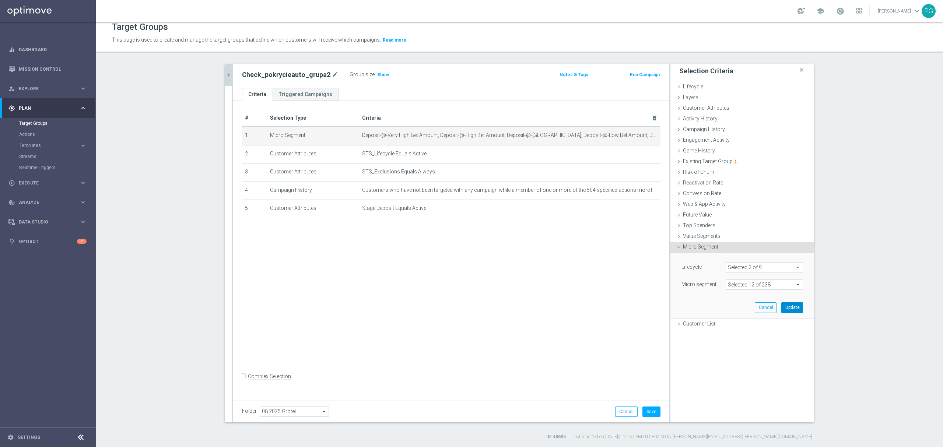
click at [795, 309] on button "Update" at bounding box center [792, 307] width 22 height 10
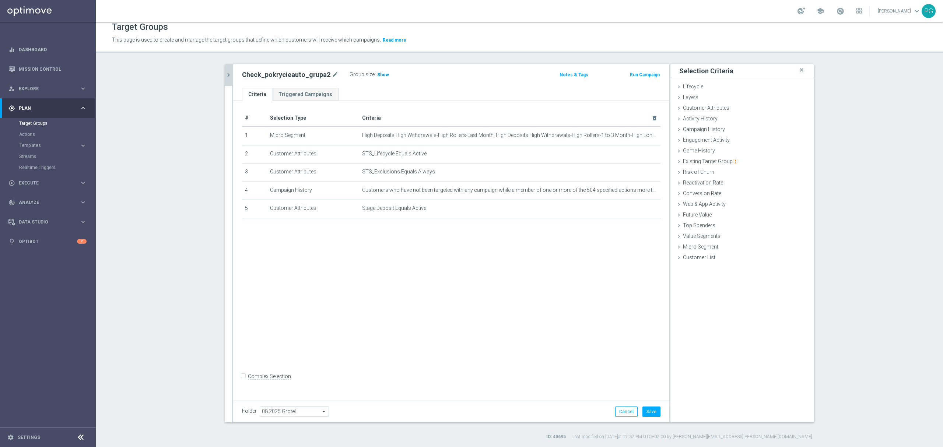
click at [378, 75] on span "Show" at bounding box center [383, 74] width 12 height 5
click at [634, 210] on icon "mode_edit" at bounding box center [637, 208] width 6 height 6
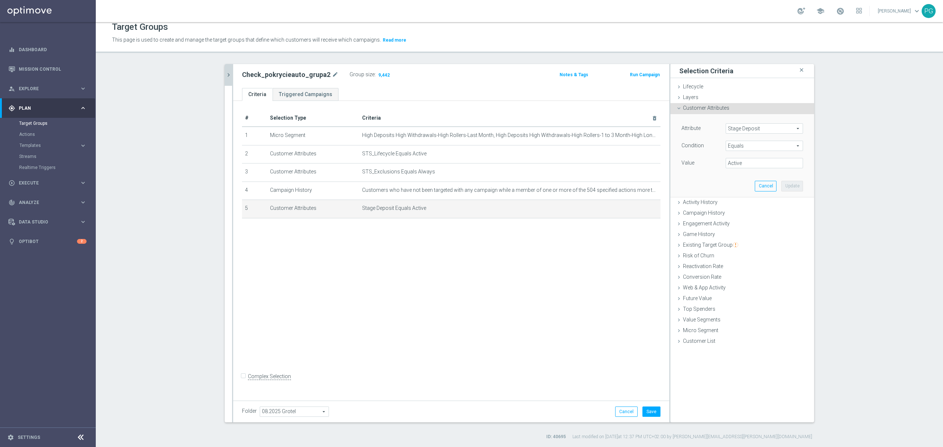
click at [746, 147] on span "Equals" at bounding box center [764, 146] width 77 height 10
click at [743, 187] on span "Does not equal" at bounding box center [764, 186] width 70 height 6
type input "Does not equal"
click at [736, 162] on input "text" at bounding box center [763, 163] width 77 height 10
type input "Active"
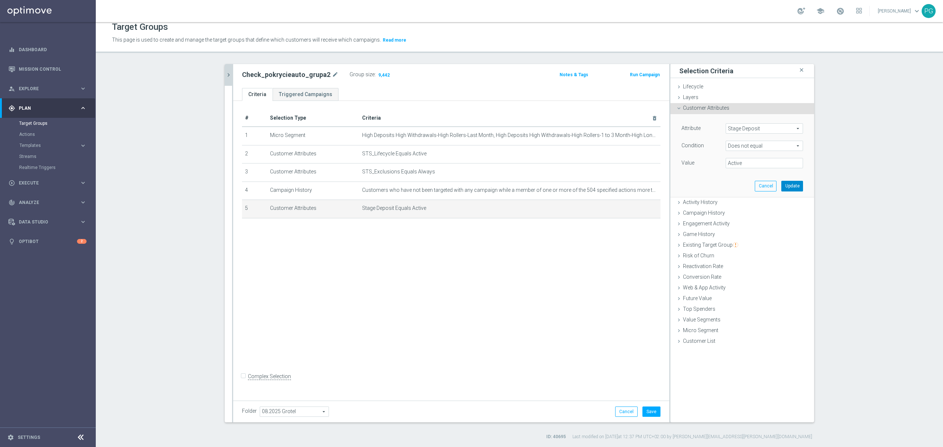
click at [793, 186] on button "Update" at bounding box center [792, 186] width 22 height 10
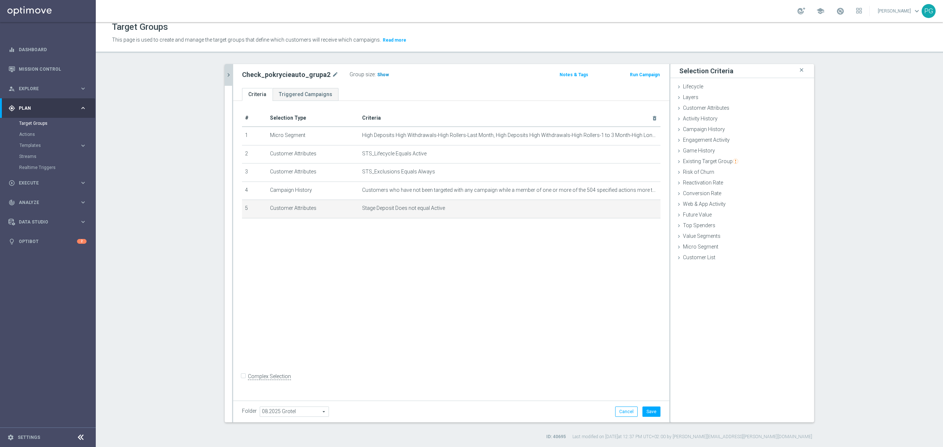
click at [377, 74] on span "Show" at bounding box center [383, 74] width 12 height 5
click at [634, 211] on icon "mode_edit" at bounding box center [637, 208] width 6 height 6
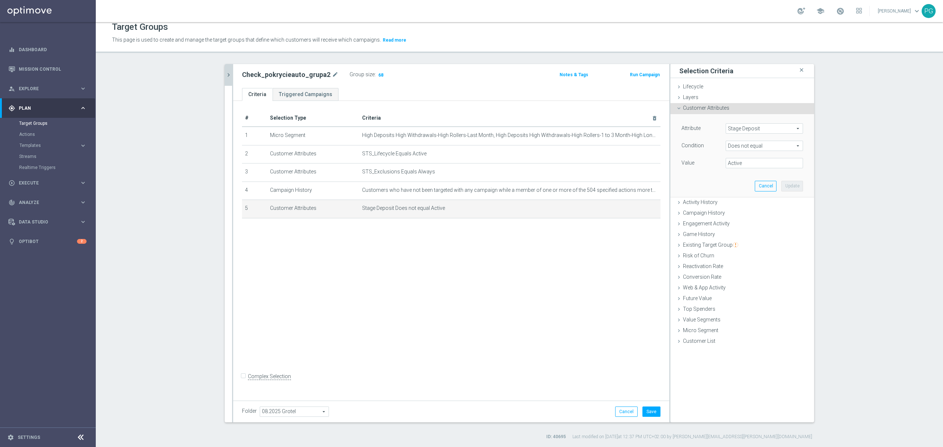
click at [752, 143] on span "Does not equal" at bounding box center [764, 146] width 77 height 10
click at [642, 211] on icon "delete_forever" at bounding box center [645, 208] width 6 height 6
click at [655, 410] on button "Save" at bounding box center [651, 411] width 18 height 10
click at [377, 73] on span "Show" at bounding box center [383, 74] width 12 height 5
click at [377, 74] on span "9,510" at bounding box center [383, 75] width 13 height 7
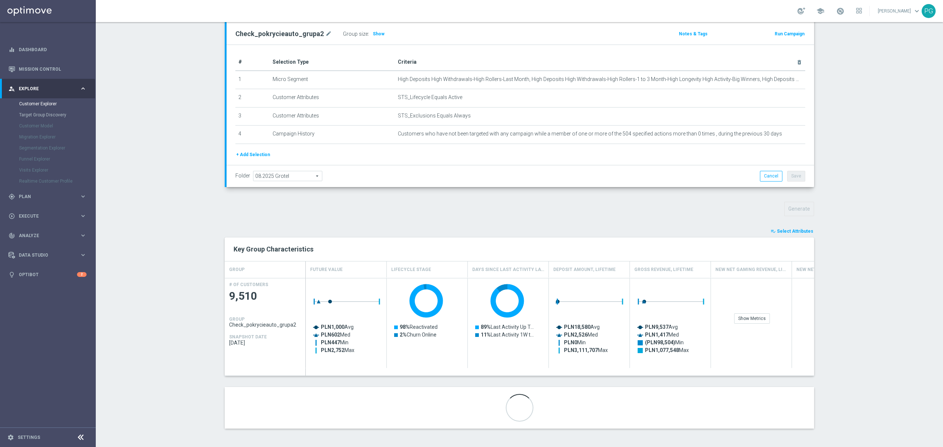
scroll to position [88, 0]
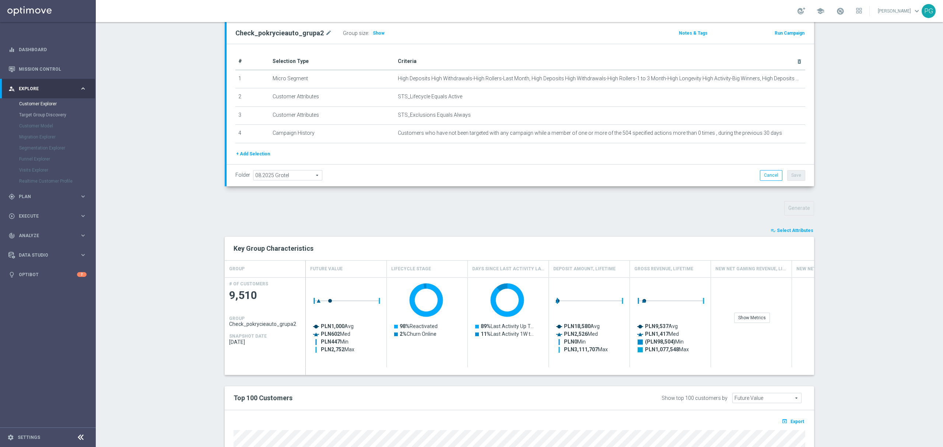
click at [792, 230] on span "Select Attributes" at bounding box center [794, 230] width 36 height 5
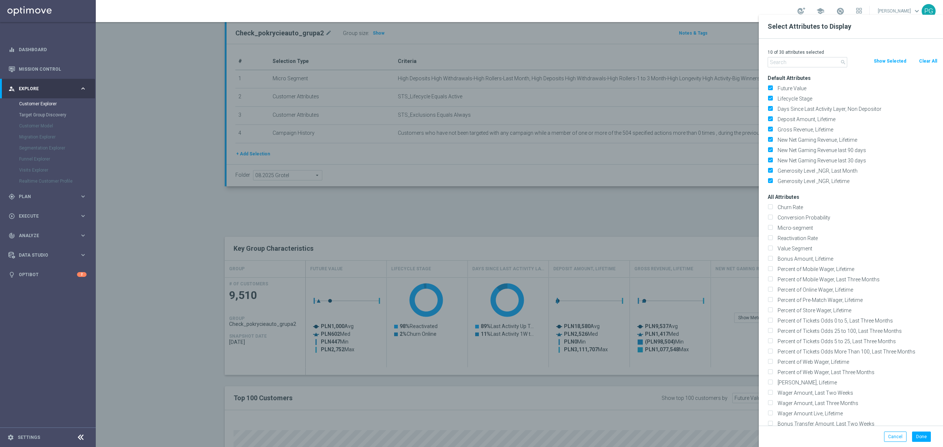
click at [923, 61] on button "Clear All" at bounding box center [928, 61] width 20 height 8
checkbox input "false"
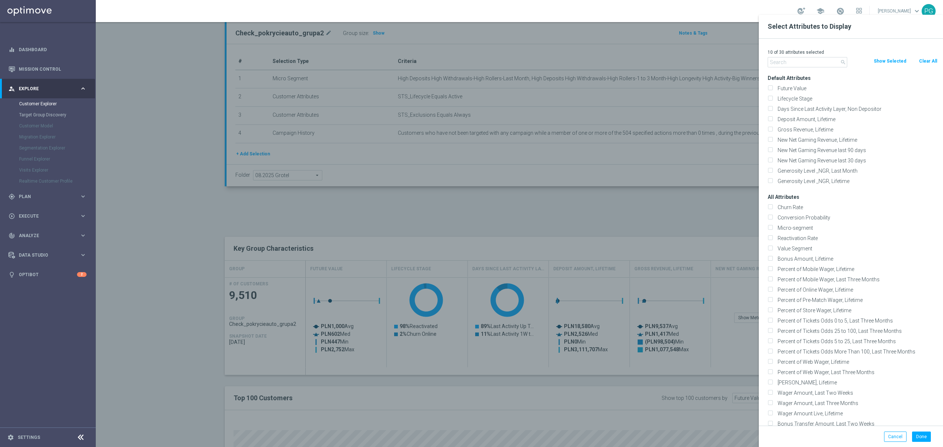
checkbox input "false"
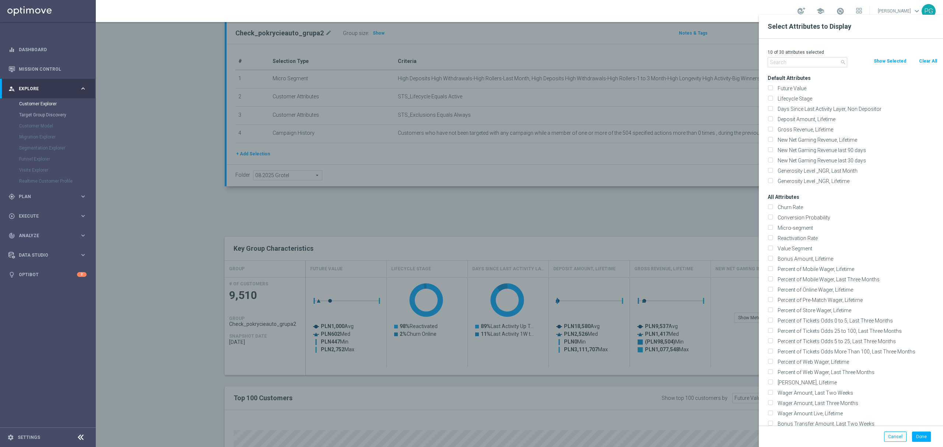
checkbox input "false"
click at [809, 64] on input "text" at bounding box center [807, 62] width 80 height 10
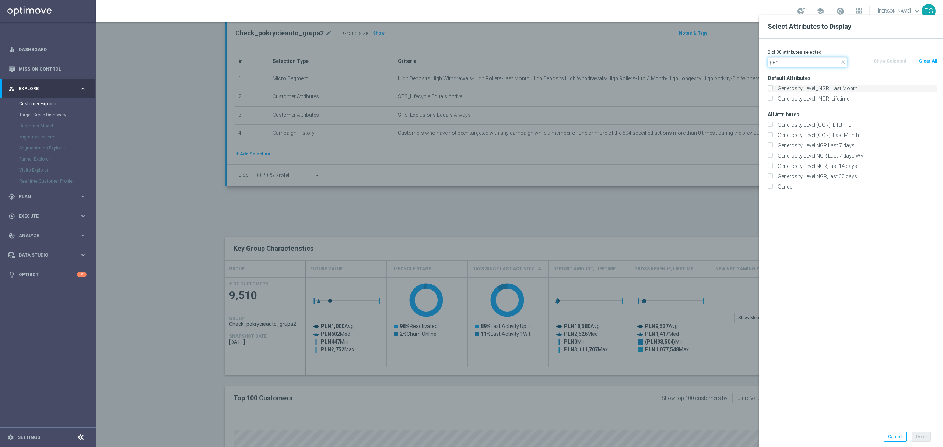
type input "gen"
click at [819, 91] on label "Generosity Level _NGR, Last Month" at bounding box center [856, 88] width 162 height 7
click at [772, 91] on input "Generosity Level _NGR, Last Month" at bounding box center [769, 89] width 5 height 5
checkbox input "true"
click at [787, 74] on div "Default Attributes Generosity Level _NGR, Last Month Generosity Level _NGR, Lif…" at bounding box center [852, 88] width 181 height 31
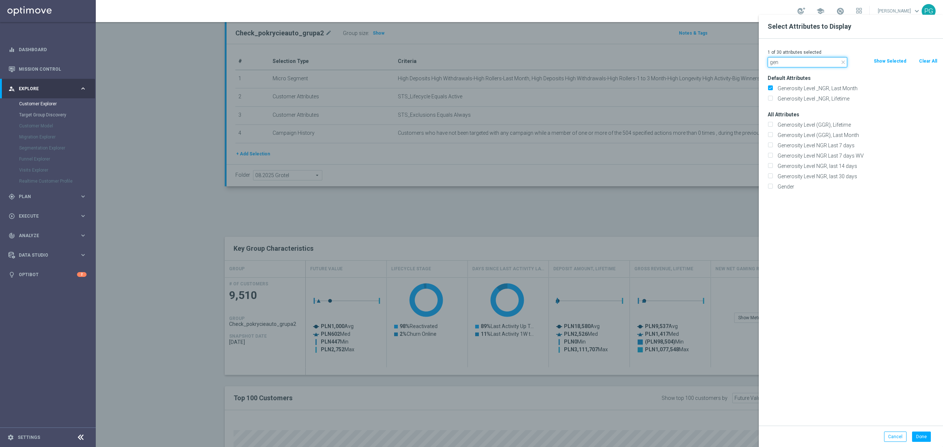
click at [789, 65] on input "gen" at bounding box center [807, 62] width 80 height 10
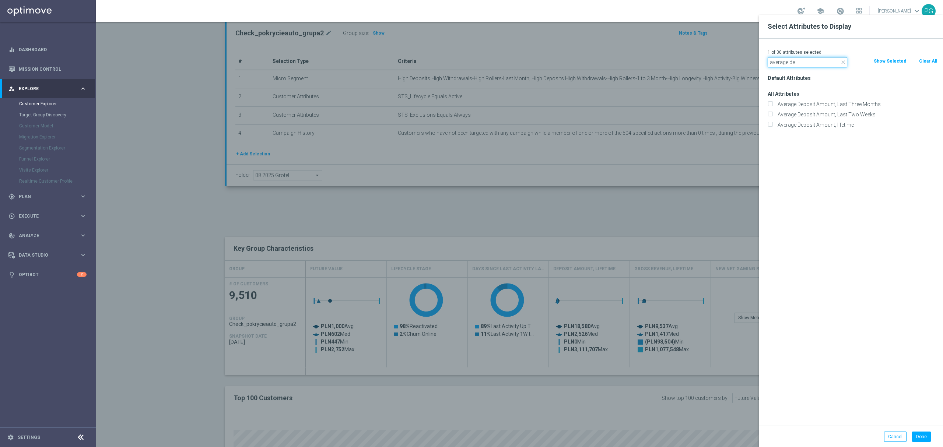
type input "average de"
click at [849, 113] on label "Average Deposit Amount, Last Two Weeks" at bounding box center [856, 114] width 162 height 7
click at [772, 113] on input "Average Deposit Amount, Last Two Weeks" at bounding box center [769, 115] width 5 height 5
checkbox input "true"
click at [842, 106] on label "Average Deposit Amount, Last Three Months" at bounding box center [856, 104] width 162 height 7
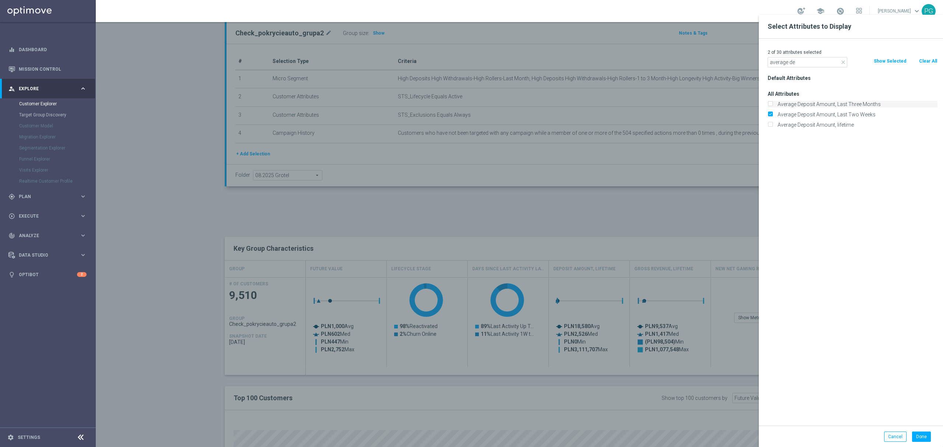
click at [772, 106] on input "Average Deposit Amount, Last Three Months" at bounding box center [769, 105] width 5 height 5
checkbox input "true"
click at [831, 59] on input "average de" at bounding box center [807, 62] width 80 height 10
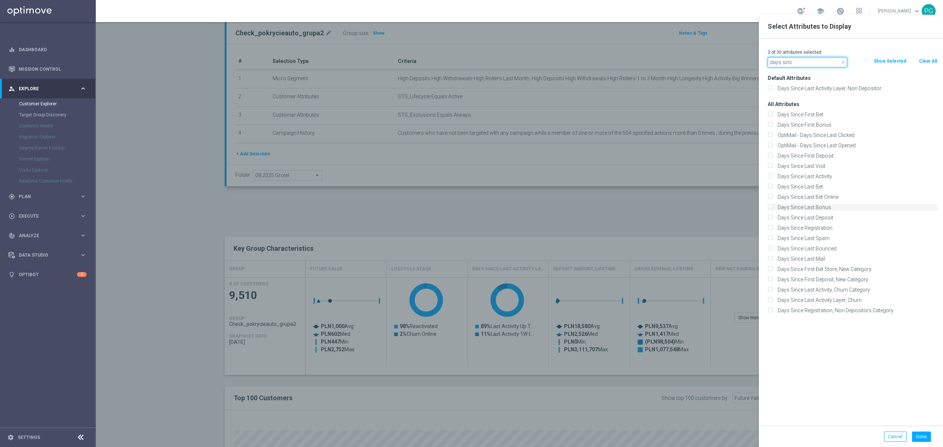
type input "days sinc"
click at [826, 207] on label "Days Since Last Bonus" at bounding box center [856, 207] width 162 height 7
click at [772, 207] on input "Days Since Last Bonus" at bounding box center [769, 208] width 5 height 5
checkbox input "true"
click at [810, 67] on input "days sinc" at bounding box center [807, 62] width 80 height 10
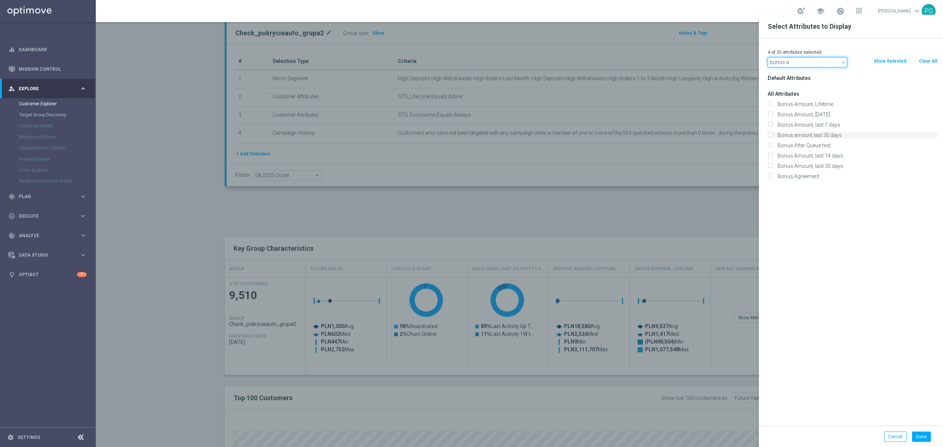
type input "bonus a"
click at [833, 135] on label "Bonus amount last 30 days" at bounding box center [856, 135] width 162 height 7
click at [772, 135] on input "Bonus amount last 30 days" at bounding box center [769, 136] width 5 height 5
checkbox input "true"
click at [819, 66] on input "bonus a" at bounding box center [807, 62] width 80 height 10
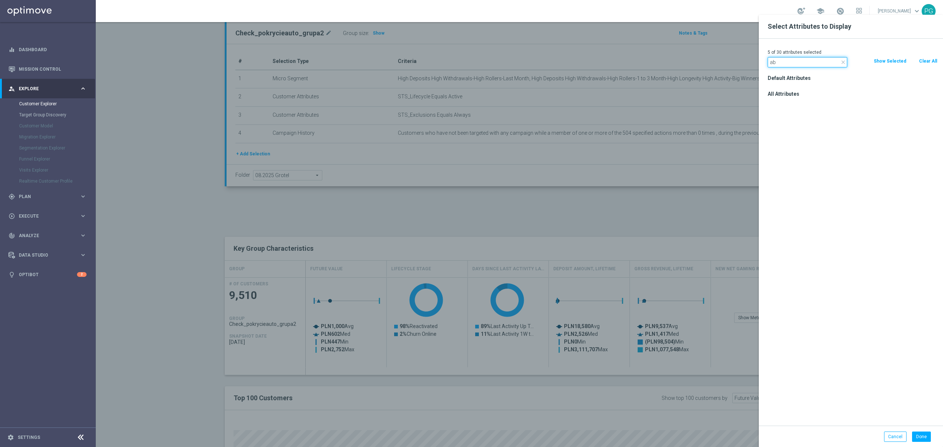
type input "a"
type input "_ab"
click at [808, 104] on label "NGR_AB Lifetime" at bounding box center [856, 104] width 162 height 7
click at [772, 104] on input "NGR_AB Lifetime" at bounding box center [769, 105] width 5 height 5
checkbox input "true"
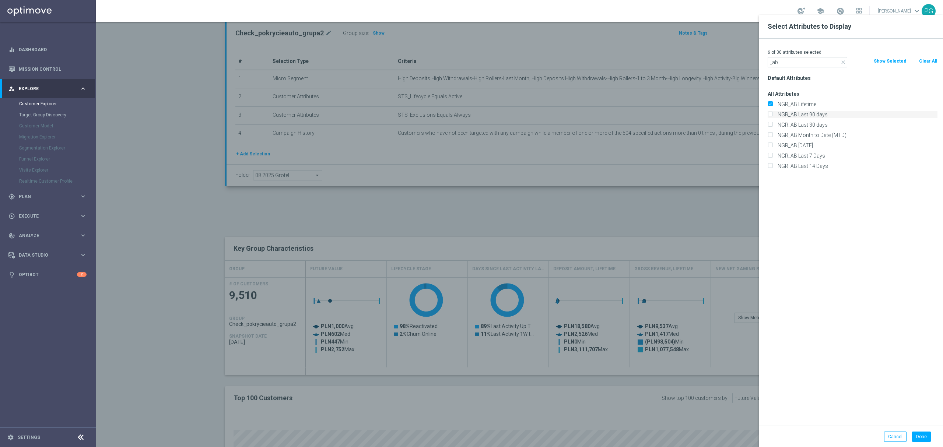
click at [817, 113] on label "NGR_AB Last 90 days" at bounding box center [856, 114] width 162 height 7
click at [772, 113] on input "NGR_AB Last 90 days" at bounding box center [769, 115] width 5 height 5
checkbox input "true"
click at [815, 124] on label "NGR_AB Last 30 days" at bounding box center [856, 124] width 162 height 7
click at [772, 124] on input "NGR_AB Last 30 days" at bounding box center [769, 125] width 5 height 5
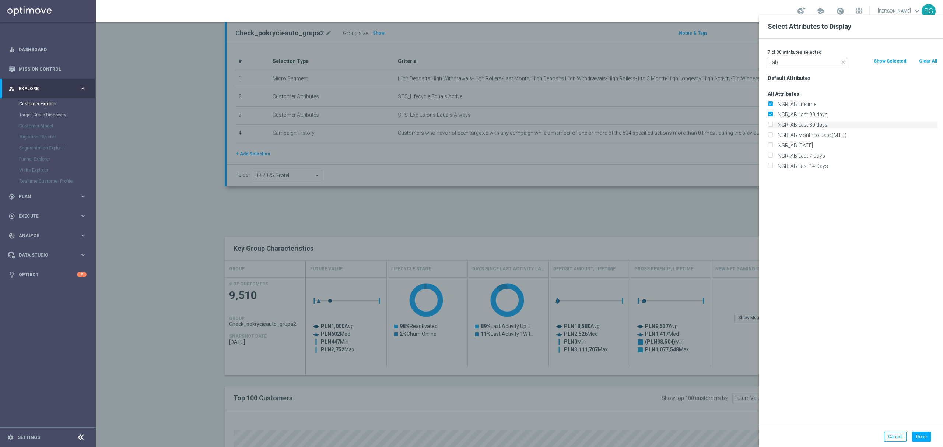
checkbox input "true"
click at [798, 61] on input "_ab" at bounding box center [807, 62] width 80 height 10
type input "values"
click at [801, 102] on label "STS_ValueSegment" at bounding box center [856, 104] width 162 height 7
click at [772, 103] on input "STS_ValueSegment" at bounding box center [769, 105] width 5 height 5
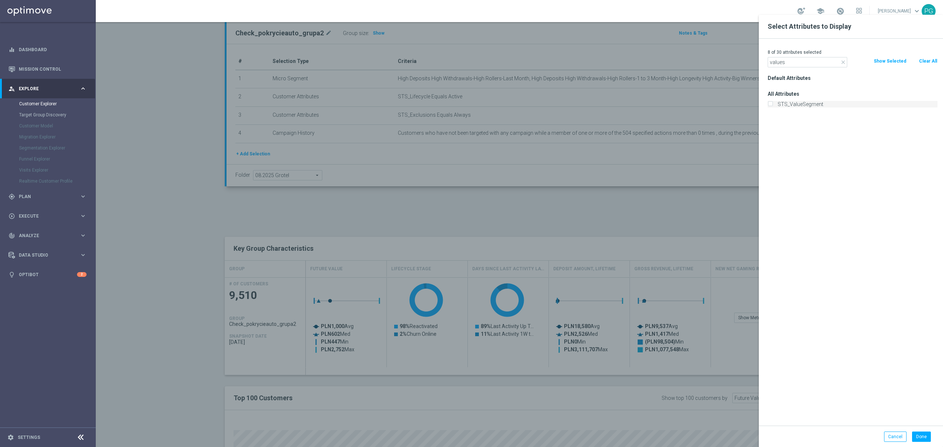
checkbox input "true"
click at [918, 435] on button "Done" at bounding box center [921, 436] width 19 height 10
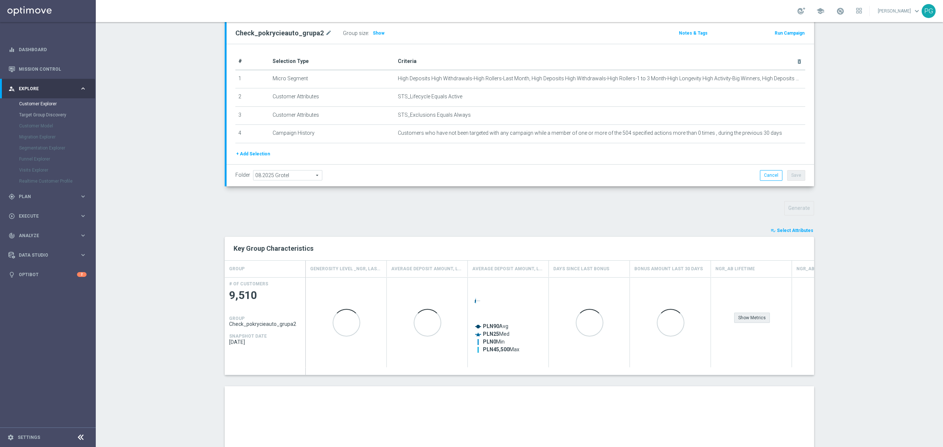
click at [749, 320] on div "Show Metrics" at bounding box center [752, 318] width 36 height 10
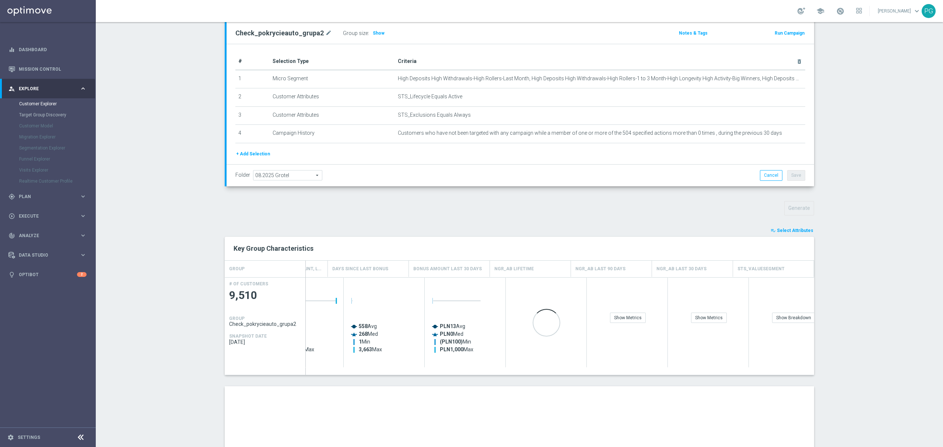
scroll to position [0, 221]
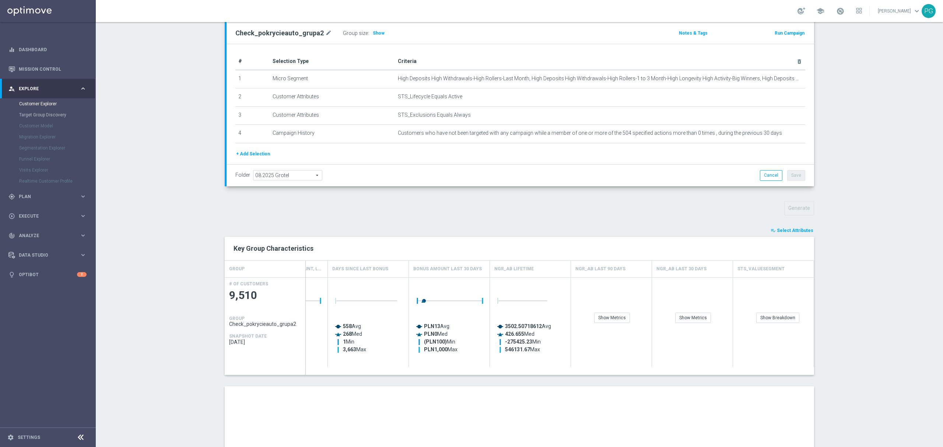
click at [628, 323] on div "Show Metrics" at bounding box center [611, 300] width 80 height 45
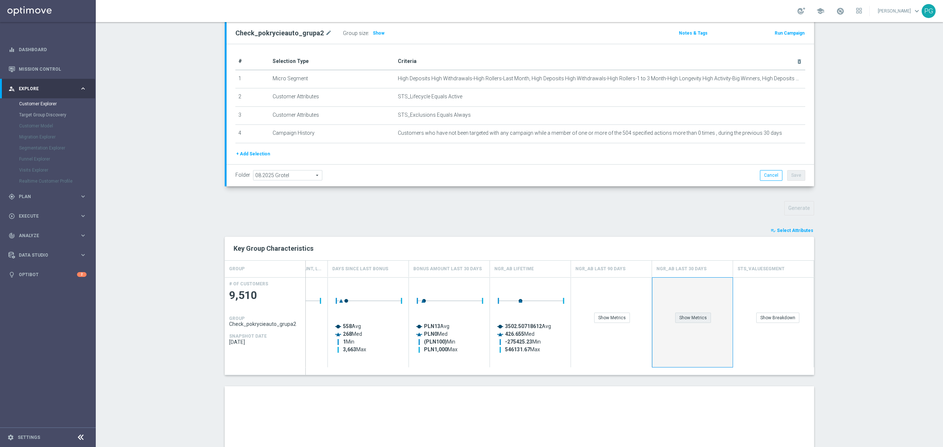
click at [684, 320] on div "Show Metrics" at bounding box center [693, 318] width 36 height 10
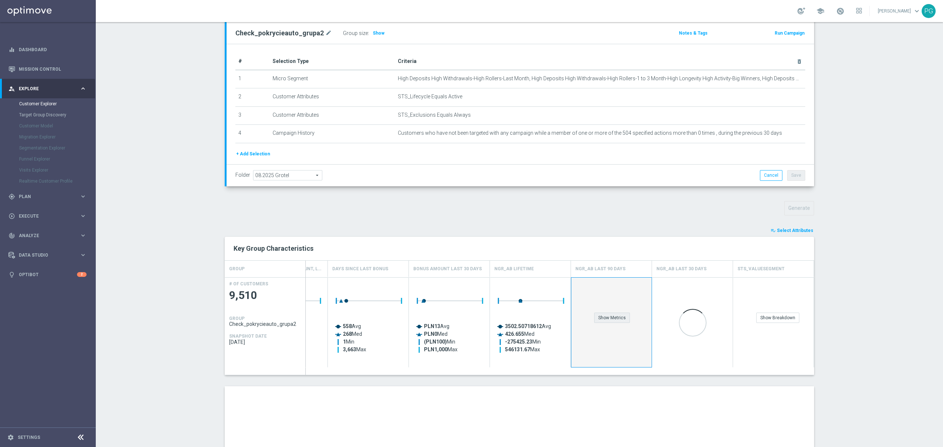
click at [599, 316] on div "Show Metrics" at bounding box center [612, 318] width 36 height 10
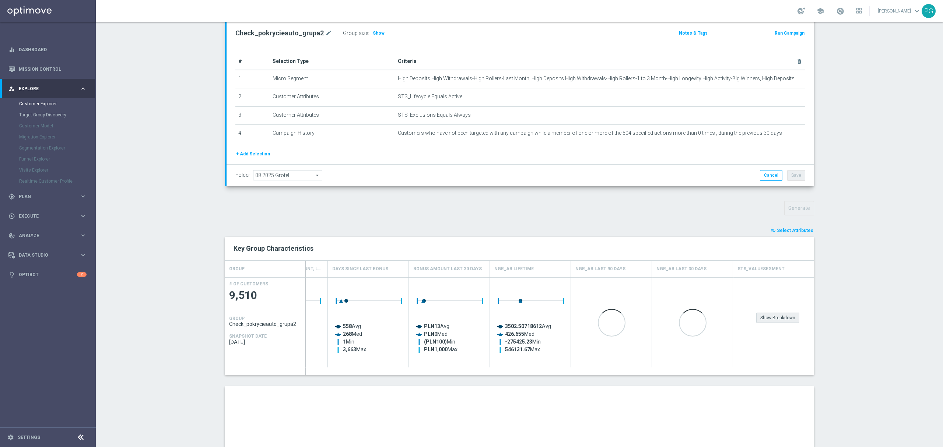
click at [762, 317] on div "Show Breakdown" at bounding box center [777, 318] width 43 height 10
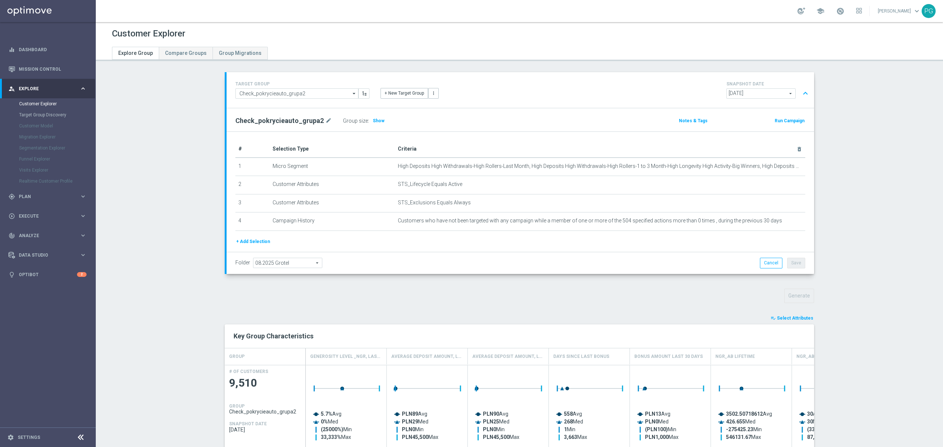
scroll to position [0, 0]
click at [295, 119] on h2 "Check_pokrycieauto_grupa2" at bounding box center [279, 120] width 88 height 9
copy div "Check_pokrycieauto_grupa2"
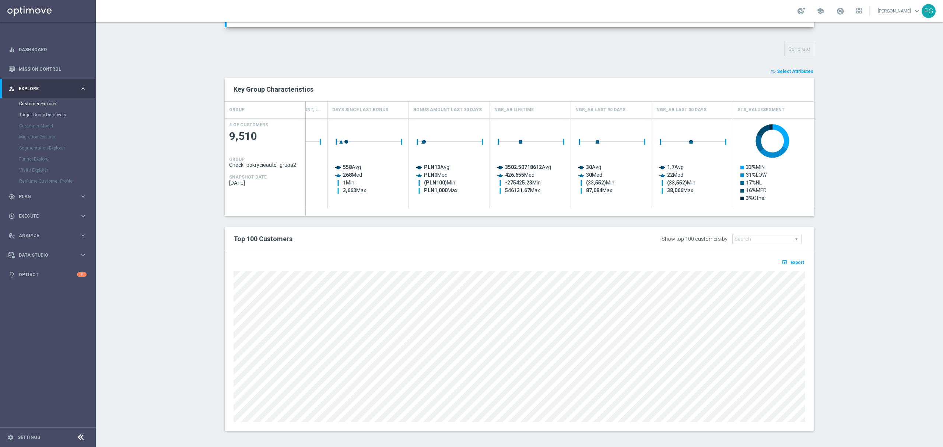
scroll to position [247, 0]
click at [780, 242] on span "Future Value" at bounding box center [766, 239] width 68 height 10
click at [756, 340] on label "STS_ValueSegment" at bounding box center [767, 336] width 68 height 10
type input "STS_ValueSegment"
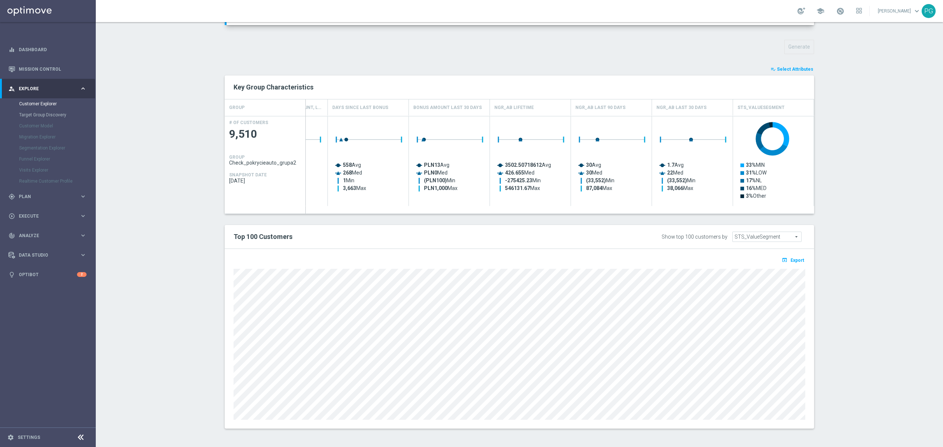
click at [72, 323] on sidenavbar "equalizer Dashboard Mission Control" at bounding box center [48, 223] width 96 height 447
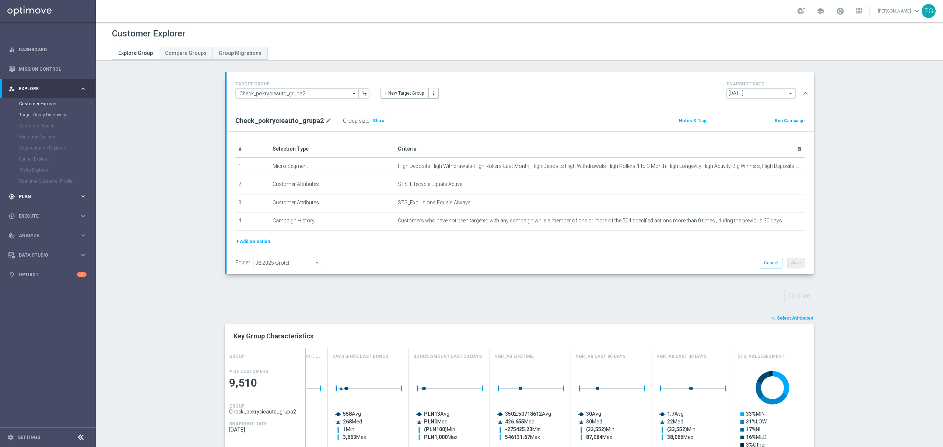
click at [43, 200] on div "gps_fixed Plan keyboard_arrow_right" at bounding box center [47, 197] width 95 height 20
